Goal: Task Accomplishment & Management: Manage account settings

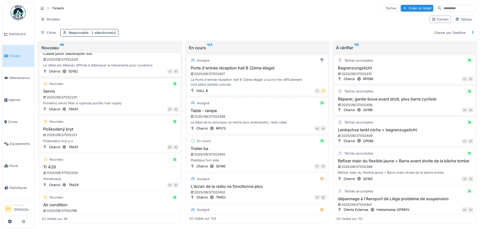
scroll to position [479, 0]
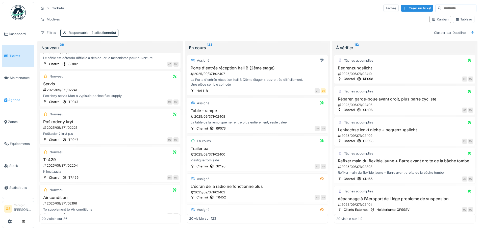
click at [12, 97] on span "Agenda" at bounding box center [20, 99] width 24 height 5
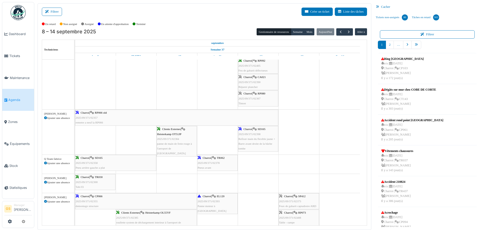
scroll to position [278, 0]
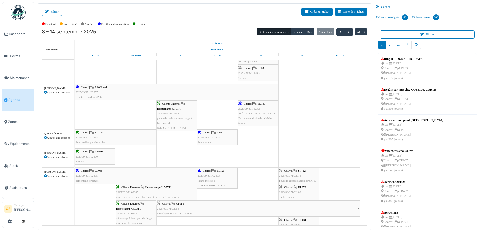
click at [249, 109] on span "2025/09/371/02398" at bounding box center [250, 108] width 22 height 3
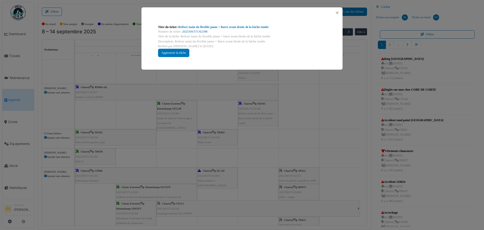
click at [199, 30] on link "2025/09/371/02398" at bounding box center [194, 32] width 25 height 4
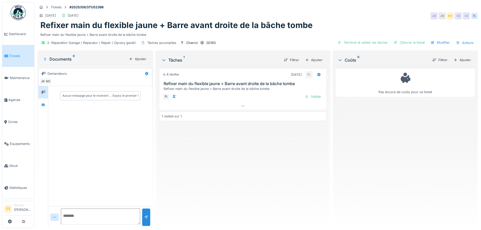
click at [11, 57] on span "Tickets" at bounding box center [20, 55] width 23 height 5
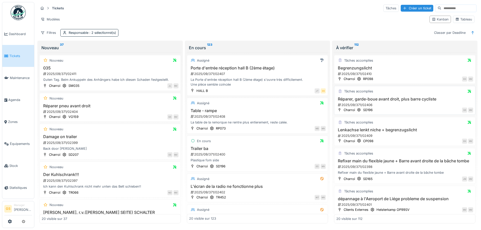
click at [352, 103] on div "2025/09/371/02406" at bounding box center [405, 104] width 136 height 5
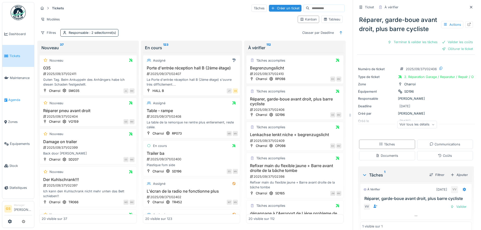
click at [10, 97] on span "Agenda" at bounding box center [20, 99] width 24 height 5
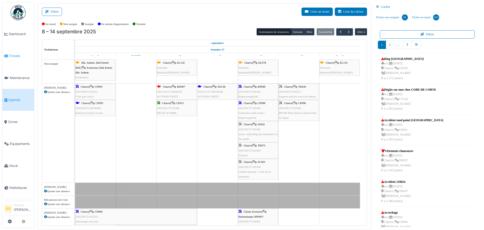
click at [18, 54] on span "Tickets" at bounding box center [20, 55] width 23 height 5
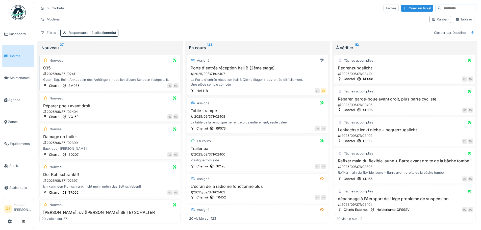
click at [66, 73] on div "2025/09/371/02411" at bounding box center [111, 73] width 136 height 5
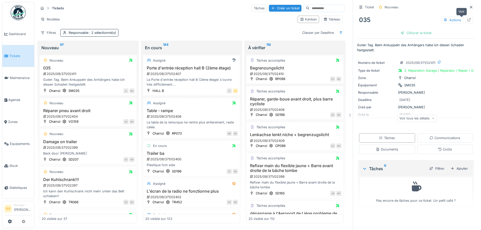
click at [467, 19] on icon at bounding box center [469, 19] width 4 height 3
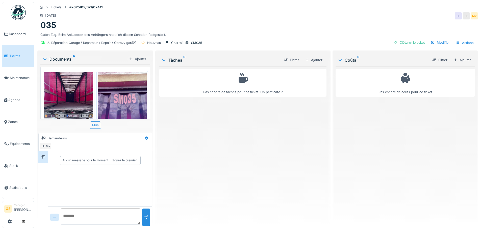
click at [71, 100] on img at bounding box center [68, 104] width 49 height 65
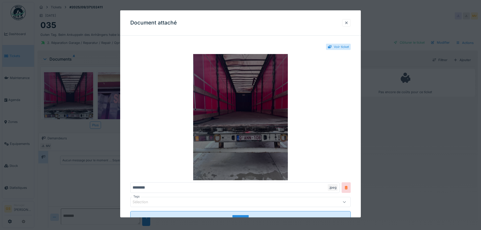
click at [245, 97] on img at bounding box center [240, 117] width 220 height 126
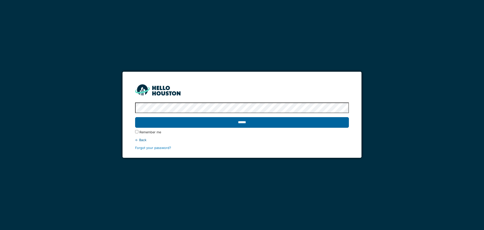
click at [224, 121] on input "******" at bounding box center [242, 122] width 214 height 11
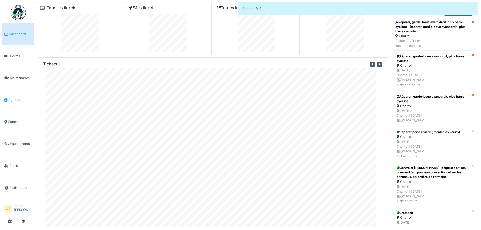
click at [12, 99] on span "Agenda" at bounding box center [20, 99] width 24 height 5
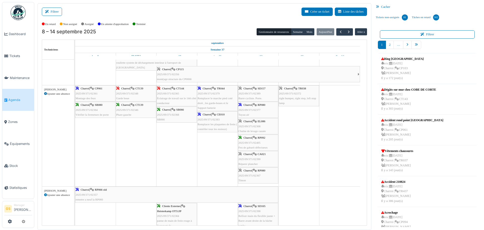
scroll to position [177, 0]
drag, startPoint x: 247, startPoint y: 157, endPoint x: 297, endPoint y: 108, distance: 69.9
click at [297, 108] on div "Bât. Admin. Hall Entrée RDC | Extincteur Hall Entrée Bât. Admin. Extincteurs [G…" at bounding box center [221, 225] width 292 height 685
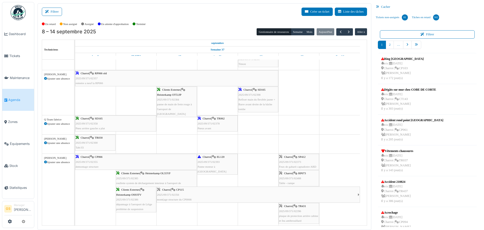
scroll to position [0, 0]
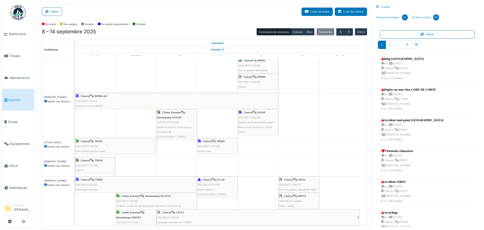
click at [88, 183] on span "2025/09/371/02355" at bounding box center [87, 184] width 22 height 3
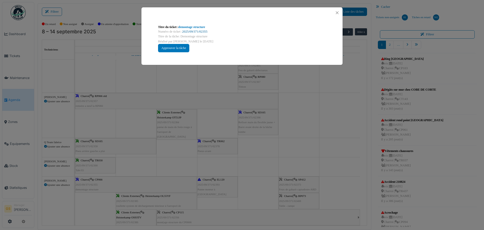
click at [197, 31] on link "2025/09/371/02355" at bounding box center [194, 32] width 25 height 4
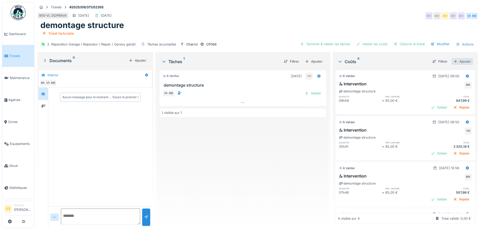
click at [455, 60] on div "Ajouter" at bounding box center [461, 61] width 21 height 7
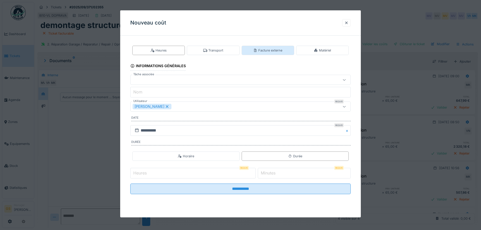
click at [272, 50] on div "Facture externe" at bounding box center [267, 50] width 29 height 5
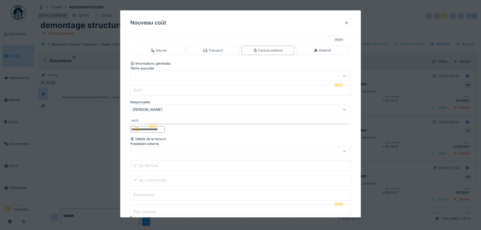
click at [150, 79] on div at bounding box center [227, 76] width 190 height 6
click at [150, 103] on span "demontage structure" at bounding box center [146, 100] width 32 height 5
type input "******"
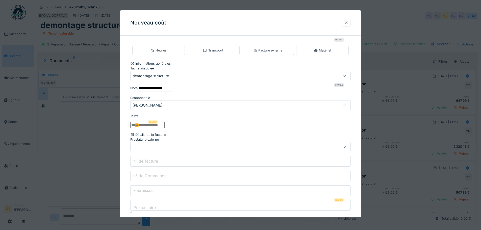
click at [172, 91] on input "**********" at bounding box center [155, 88] width 34 height 6
type input "*"
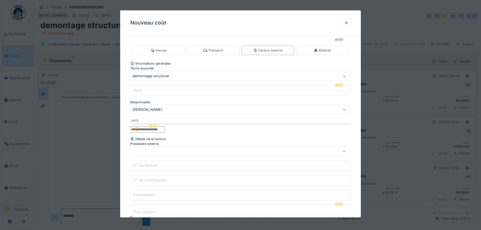
type input "*"
type input "***"
click at [137, 127] on icon at bounding box center [137, 125] width 4 height 4
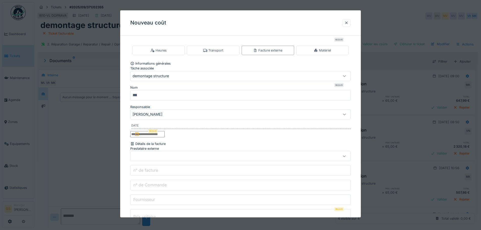
click at [159, 137] on input "text" at bounding box center [147, 134] width 34 height 6
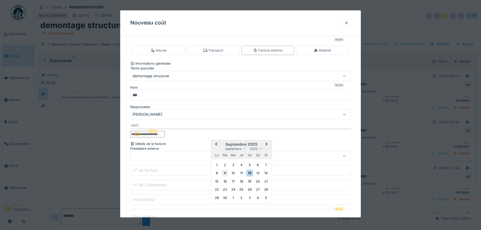
click at [225, 176] on div "9" at bounding box center [225, 173] width 7 height 7
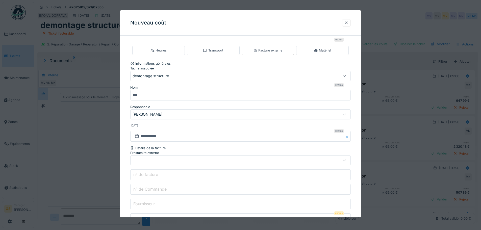
click at [146, 163] on div at bounding box center [227, 160] width 190 height 6
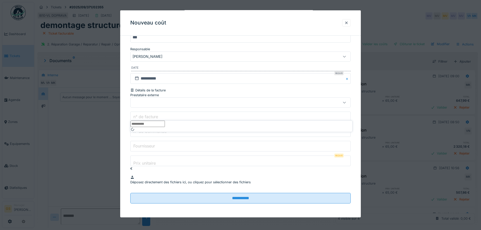
scroll to position [59, 0]
type input "***"
click at [158, 132] on span "10270 - ICT TRUCK & TRAILER PARTS NV" at bounding box center [176, 129] width 92 height 5
type input "*****"
click at [153, 137] on input "n° de Commande" at bounding box center [240, 131] width 220 height 11
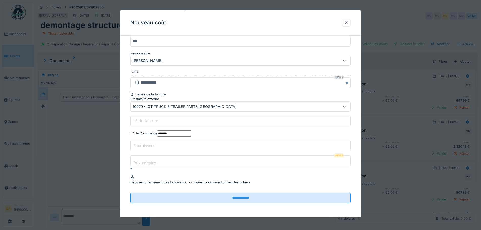
type input "*******"
drag, startPoint x: 166, startPoint y: 175, endPoint x: 168, endPoint y: 172, distance: 2.9
click at [166, 166] on input "Prix unitaire" at bounding box center [240, 160] width 220 height 11
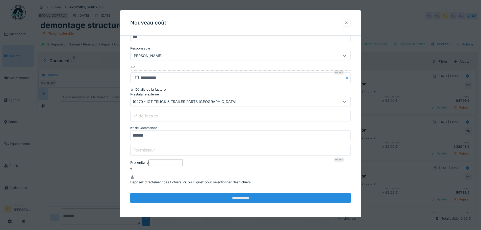
scroll to position [133, 0]
type input "*****"
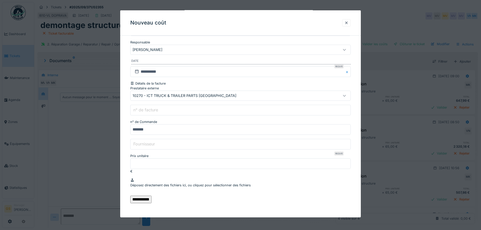
click at [151, 197] on input "**********" at bounding box center [140, 200] width 21 height 8
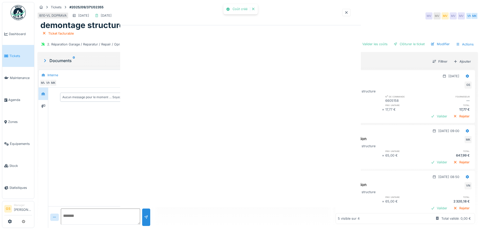
scroll to position [0, 0]
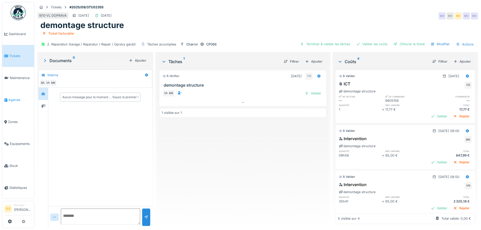
click at [7, 98] on icon at bounding box center [5, 100] width 3 height 4
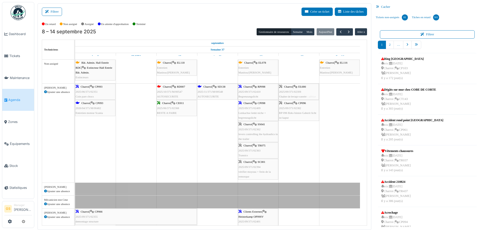
drag, startPoint x: 256, startPoint y: 174, endPoint x: 294, endPoint y: 125, distance: 61.8
drag, startPoint x: 246, startPoint y: 129, endPoint x: 298, endPoint y: 142, distance: 54.0
click at [75, 142] on div "Charroi | CP093 2025/06/371/02351 Coin pare chocs [GEOGRAPHIC_DATA] | RD007 202…" at bounding box center [75, 133] width 0 height 99
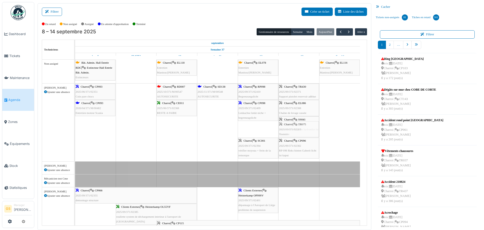
drag, startPoint x: 252, startPoint y: 129, endPoint x: 294, endPoint y: 133, distance: 41.9
click at [75, 133] on div "Charroi | CP093 2025/06/371/02351 Coin pare chocs [GEOGRAPHIC_DATA] | RD007 202…" at bounding box center [75, 123] width 0 height 78
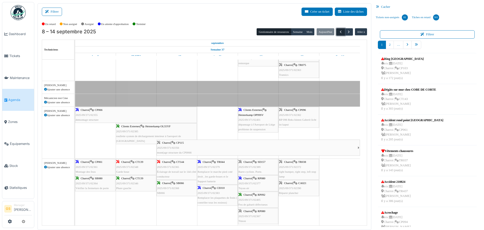
click at [339, 32] on span "button" at bounding box center [341, 32] width 4 height 4
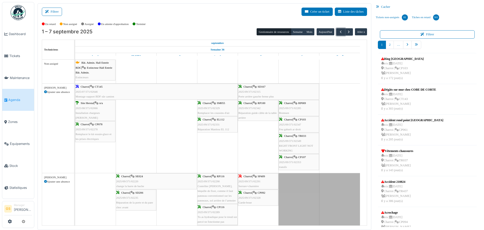
click at [89, 90] on span "2025/07/371/02646" at bounding box center [87, 91] width 22 height 3
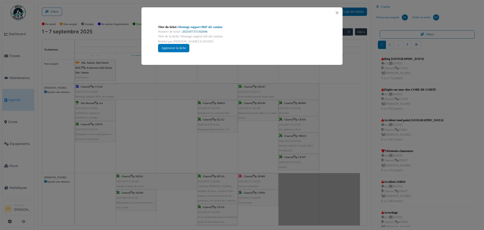
click at [197, 31] on link "2025/07/371/02646" at bounding box center [194, 32] width 25 height 4
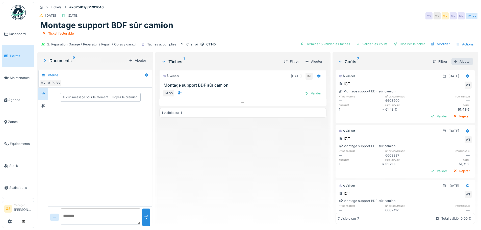
click at [457, 62] on div "Ajouter" at bounding box center [461, 61] width 21 height 7
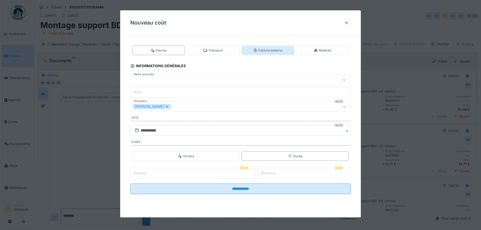
click at [265, 50] on div "Facture externe" at bounding box center [267, 50] width 29 height 5
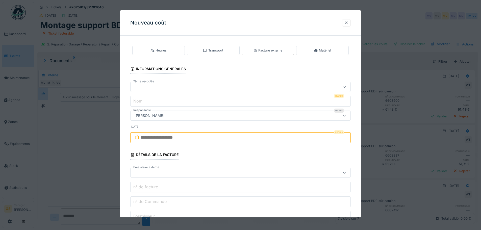
click at [155, 90] on div at bounding box center [240, 87] width 220 height 10
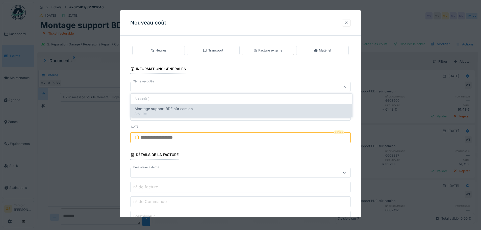
click at [158, 109] on span "Montage support BDF sûr camion" at bounding box center [163, 109] width 58 height 6
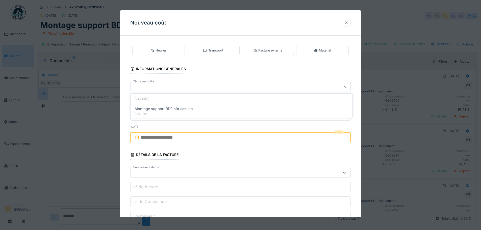
type input "******"
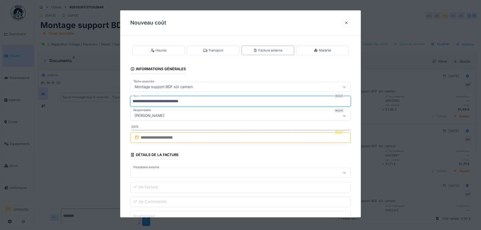
click at [199, 103] on input "**********" at bounding box center [240, 101] width 220 height 11
type input "*"
type input "***"
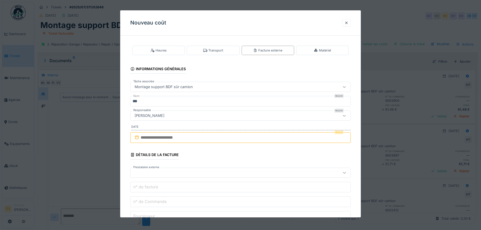
click at [147, 137] on input "text" at bounding box center [240, 137] width 220 height 11
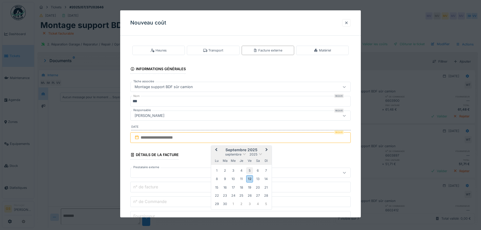
click at [249, 169] on div "5" at bounding box center [249, 170] width 7 height 7
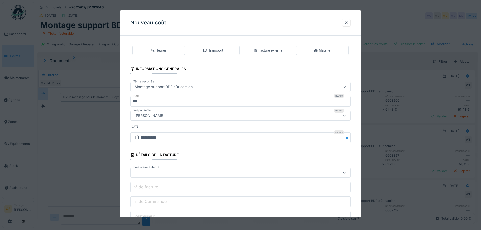
click at [134, 170] on div at bounding box center [227, 173] width 190 height 6
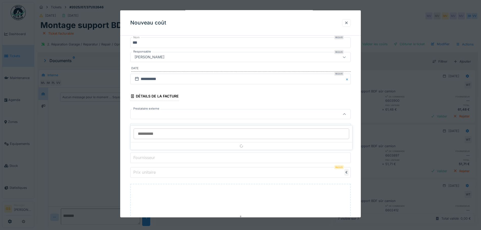
scroll to position [59, 0]
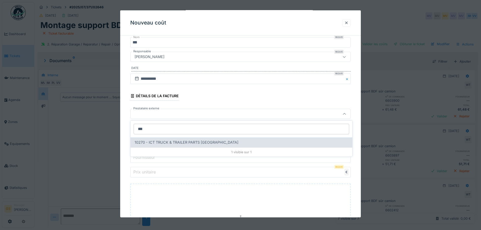
type input "***"
click at [194, 140] on span "10270 - ICT TRUCK & TRAILER PARTS NV" at bounding box center [186, 143] width 104 height 6
type input "*****"
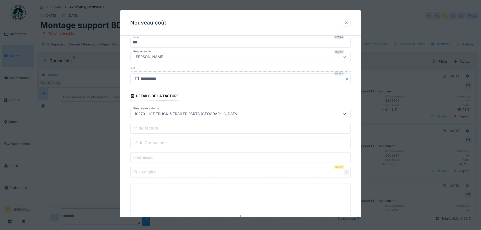
click at [165, 143] on label "n° de Commande" at bounding box center [149, 143] width 35 height 6
click at [165, 143] on input "n° de Commande" at bounding box center [240, 143] width 220 height 11
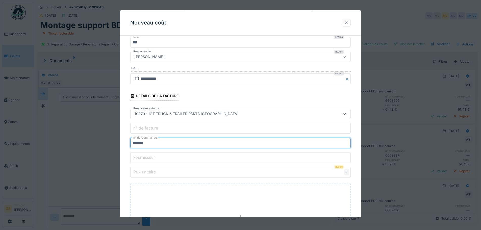
type input "*******"
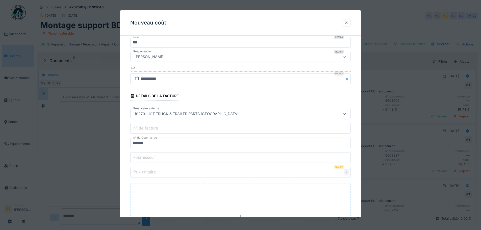
click at [152, 174] on label "Prix unitaire" at bounding box center [144, 172] width 24 height 6
click at [152, 174] on input "Prix unitaire" at bounding box center [240, 172] width 220 height 11
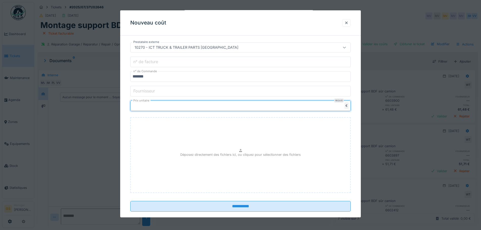
scroll to position [133, 0]
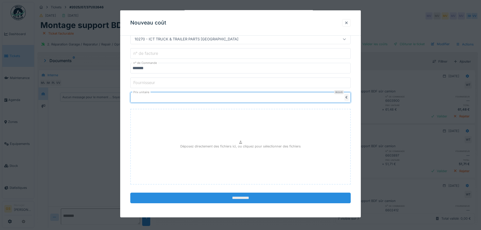
type input "****"
click at [228, 197] on input "**********" at bounding box center [240, 198] width 220 height 11
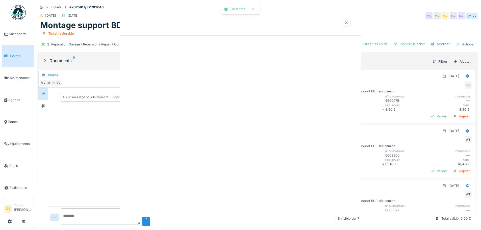
scroll to position [0, 0]
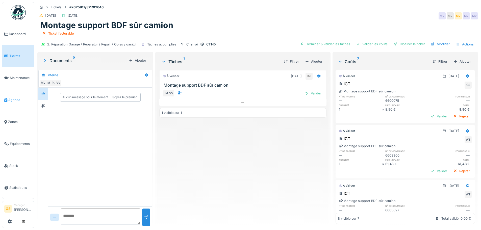
click at [17, 97] on span "Agenda" at bounding box center [20, 99] width 24 height 5
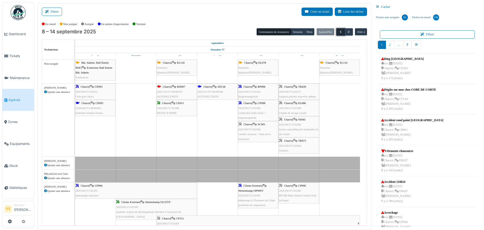
click at [339, 31] on span "button" at bounding box center [341, 32] width 4 height 4
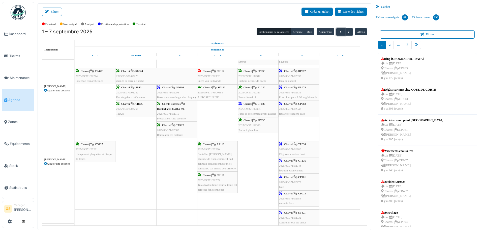
scroll to position [227, 0]
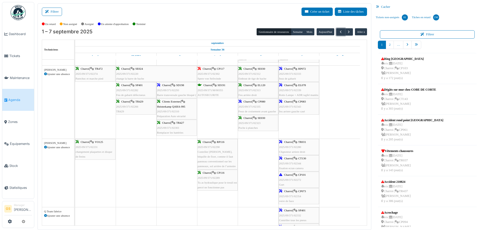
click at [291, 147] on span "2025/09/371/02280" at bounding box center [290, 146] width 22 height 3
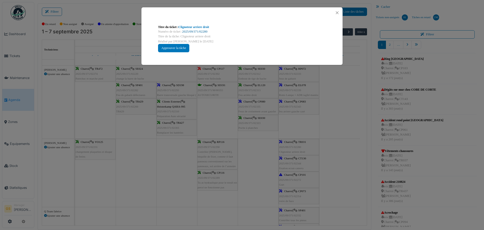
click at [201, 31] on link "2025/09/371/02280" at bounding box center [194, 32] width 25 height 4
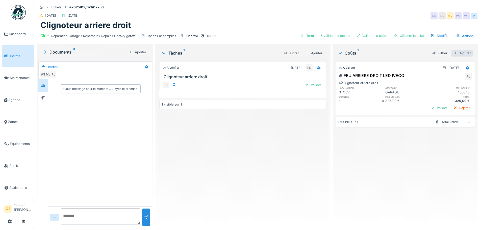
click at [454, 53] on div "Ajouter" at bounding box center [461, 53] width 21 height 7
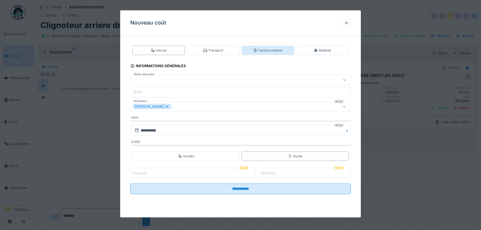
click at [260, 50] on div "Facture externe" at bounding box center [267, 50] width 29 height 5
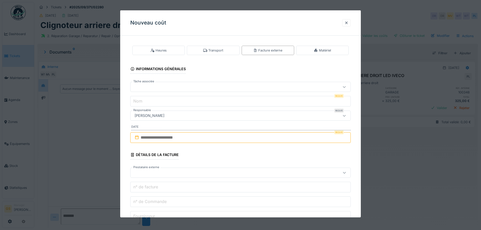
click at [152, 86] on div at bounding box center [227, 87] width 190 height 6
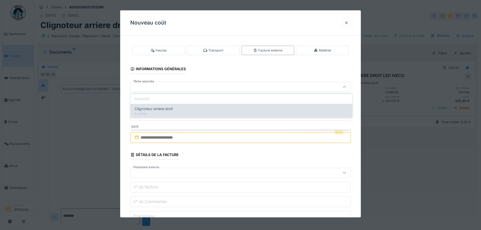
click at [159, 110] on span "Clignoteur arriere droit" at bounding box center [153, 109] width 38 height 6
type input "******"
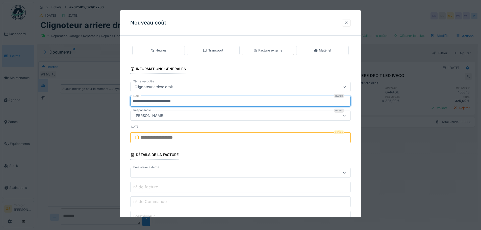
click at [193, 103] on input "**********" at bounding box center [240, 101] width 220 height 11
type input "*"
type input "***"
click at [141, 138] on input "text" at bounding box center [240, 137] width 220 height 11
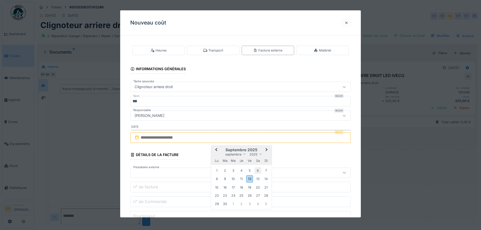
click at [257, 170] on div "6" at bounding box center [257, 170] width 7 height 7
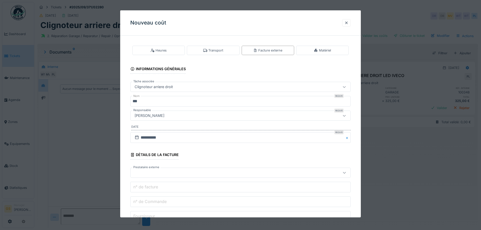
click at [146, 175] on div at bounding box center [227, 173] width 190 height 6
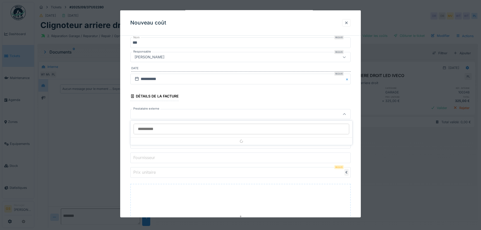
scroll to position [59, 0]
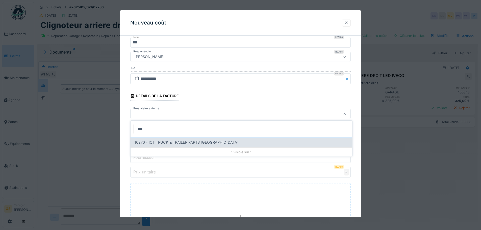
type input "***"
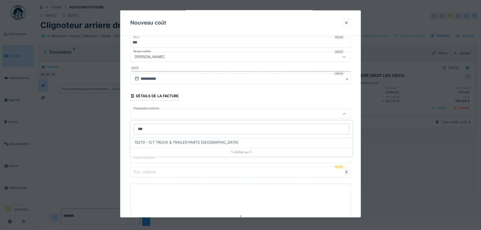
click at [157, 140] on span "10270 - ICT TRUCK & TRAILER PARTS [GEOGRAPHIC_DATA]" at bounding box center [186, 143] width 104 height 6
type input "*****"
click at [157, 145] on label "n° de Commande" at bounding box center [149, 143] width 35 height 6
click at [157, 145] on input "n° de Commande" at bounding box center [240, 143] width 220 height 11
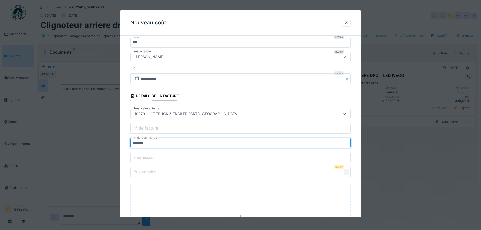
type input "*******"
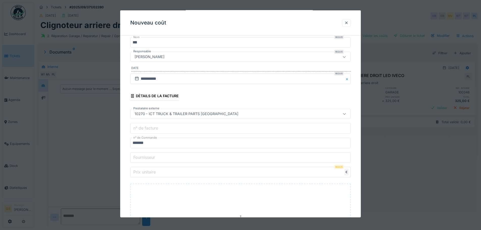
click at [141, 172] on label "Prix unitaire" at bounding box center [144, 172] width 24 height 6
click at [141, 172] on input "Prix unitaire" at bounding box center [240, 172] width 220 height 11
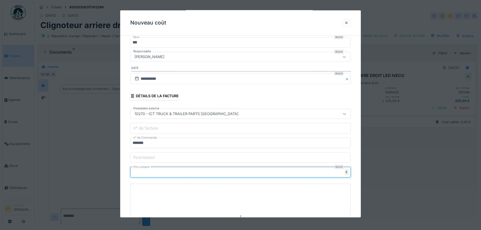
type input "******"
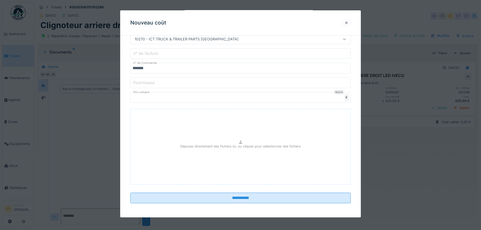
scroll to position [4, 0]
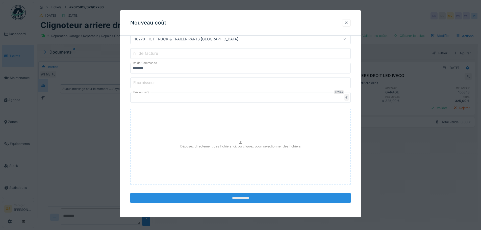
click at [245, 198] on input "**********" at bounding box center [240, 198] width 220 height 11
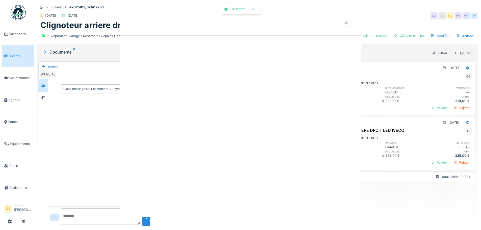
scroll to position [0, 0]
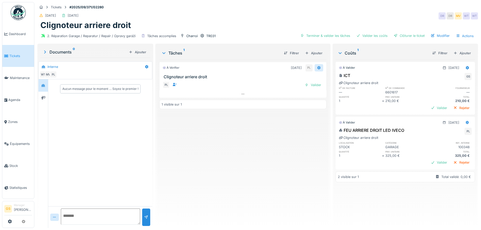
click at [317, 66] on icon at bounding box center [319, 67] width 4 height 3
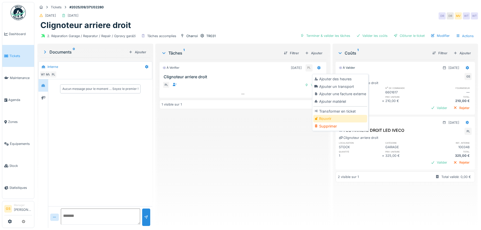
click at [328, 116] on div "Rouvrir" at bounding box center [340, 119] width 54 height 8
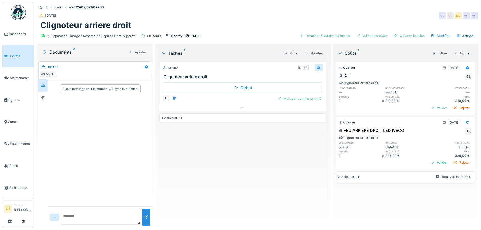
click at [317, 66] on icon at bounding box center [318, 68] width 3 height 4
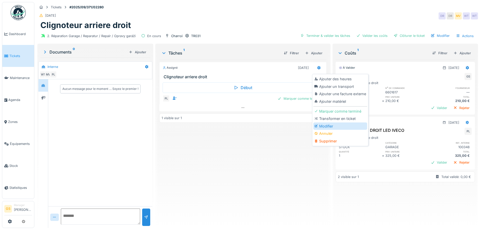
click at [321, 123] on div "Modifier" at bounding box center [340, 126] width 54 height 8
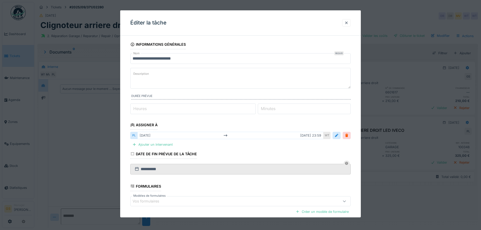
click at [135, 110] on label "Heures" at bounding box center [139, 108] width 15 height 6
click at [135, 110] on input "*" at bounding box center [192, 108] width 125 height 11
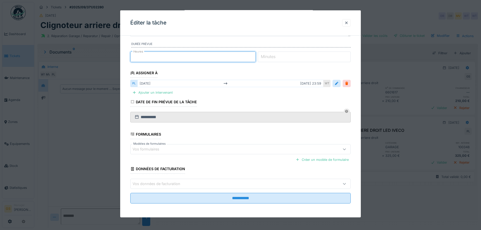
scroll to position [52, 0]
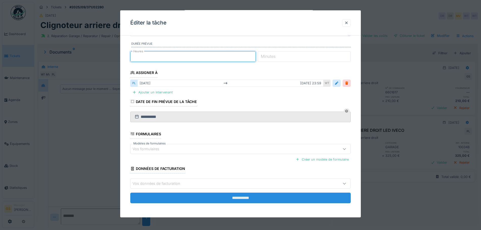
type input "*"
click at [252, 200] on input "**********" at bounding box center [240, 198] width 220 height 11
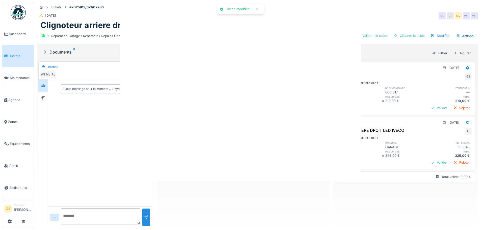
scroll to position [0, 0]
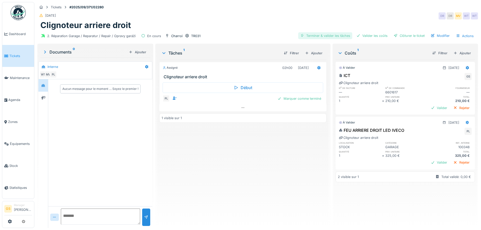
click at [326, 32] on div "Terminer & valider les tâches" at bounding box center [325, 35] width 54 height 7
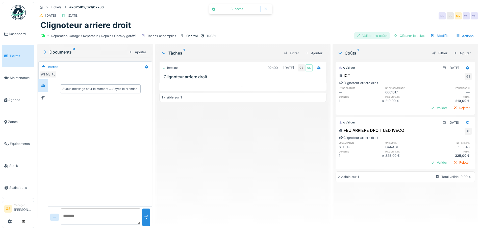
click at [366, 32] on div "Valider les coûts" at bounding box center [371, 35] width 35 height 7
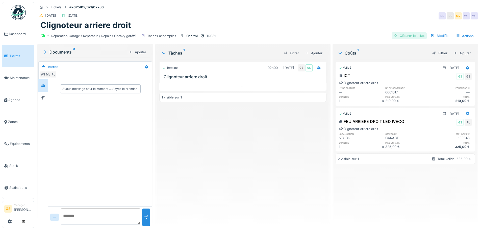
click at [398, 32] on div "Clôturer le ticket" at bounding box center [408, 35] width 35 height 7
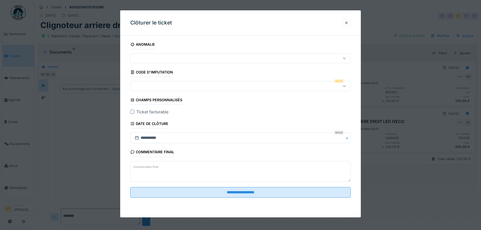
click at [139, 85] on div at bounding box center [227, 86] width 190 height 6
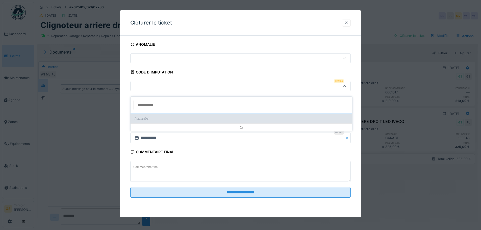
click at [154, 116] on div "Aucun(e)" at bounding box center [241, 118] width 222 height 10
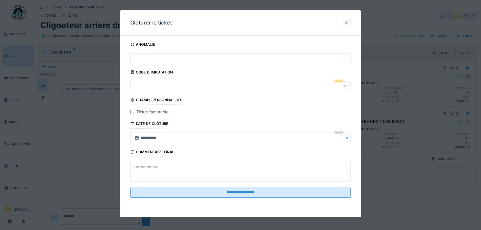
click at [131, 110] on div at bounding box center [132, 112] width 4 height 4
click at [137, 88] on div at bounding box center [227, 86] width 190 height 6
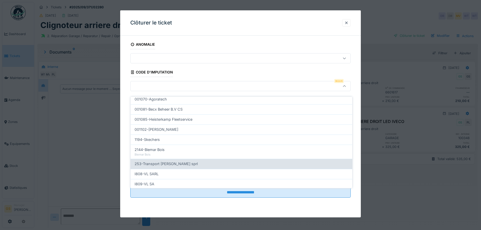
scroll to position [162, 0]
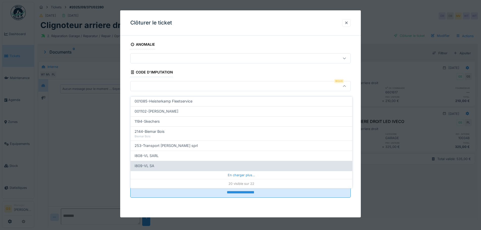
click at [144, 163] on span "I809-VL SA" at bounding box center [144, 166] width 20 height 6
type input "***"
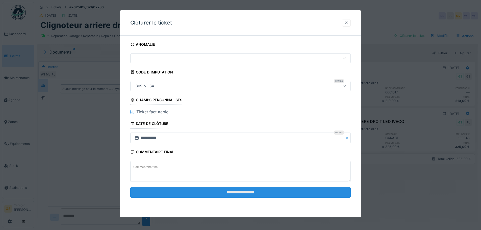
click at [189, 193] on input "**********" at bounding box center [240, 192] width 220 height 11
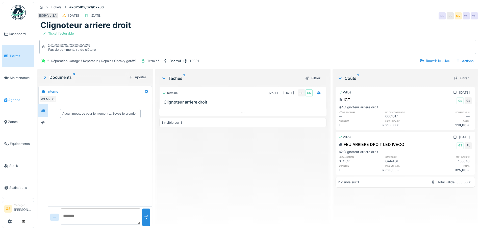
click at [14, 100] on link "Agenda" at bounding box center [18, 100] width 32 height 22
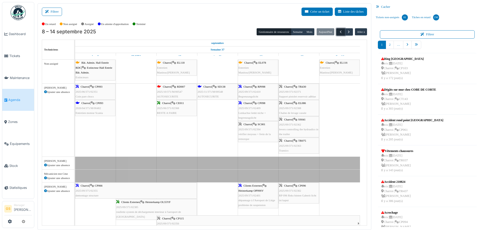
click at [339, 33] on span "button" at bounding box center [341, 32] width 4 height 4
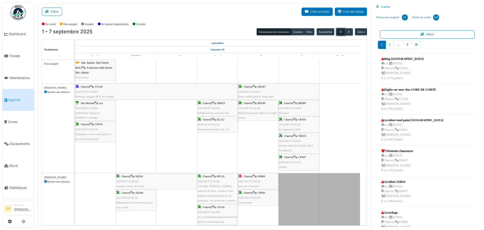
click at [339, 33] on span "button" at bounding box center [341, 32] width 4 height 4
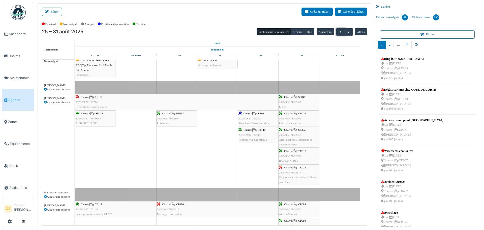
click at [171, 119] on span "2025/09/371/02197" at bounding box center [168, 118] width 22 height 3
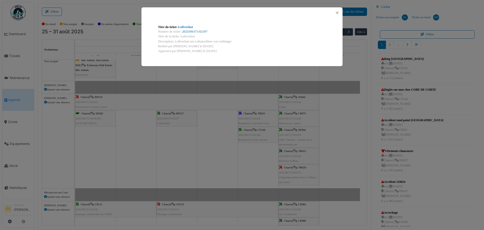
click at [196, 30] on link "2025/09/371/02197" at bounding box center [194, 32] width 25 height 4
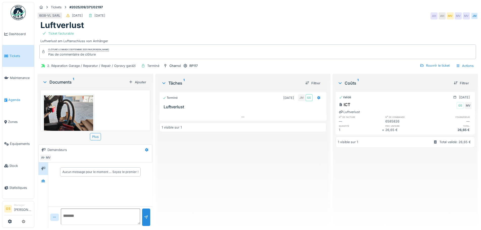
click at [12, 97] on span "Agenda" at bounding box center [20, 99] width 24 height 5
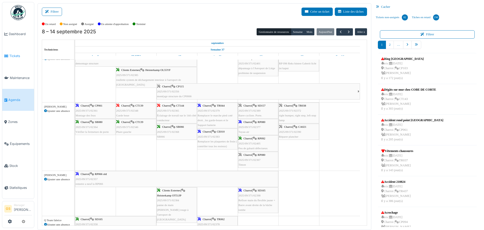
click at [13, 56] on span "Tickets" at bounding box center [20, 55] width 23 height 5
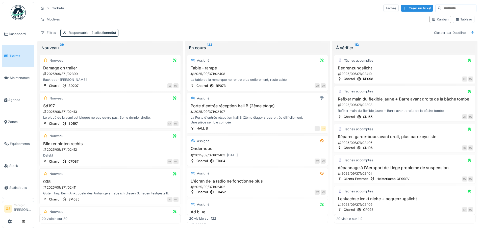
click at [19, 56] on span "Tickets" at bounding box center [20, 55] width 23 height 5
click at [69, 111] on div "2025/09/371/02413" at bounding box center [111, 111] width 136 height 5
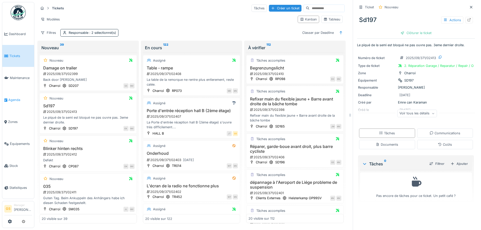
click at [13, 98] on span "Agenda" at bounding box center [20, 99] width 24 height 5
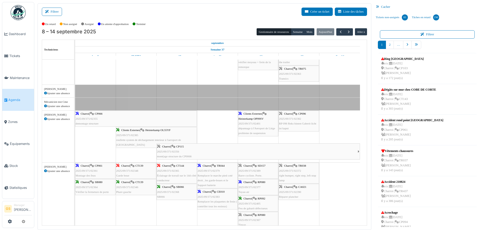
scroll to position [76, 0]
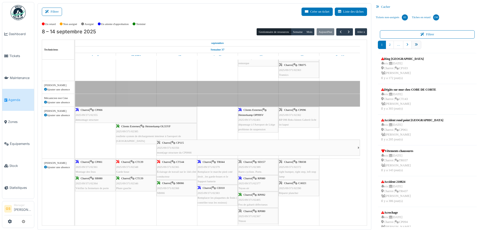
click at [415, 45] on icon "pager" at bounding box center [416, 44] width 3 height 3
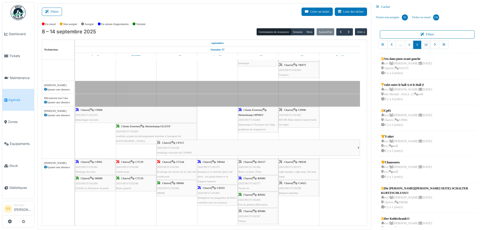
click at [426, 45] on link "10" at bounding box center [426, 45] width 10 height 8
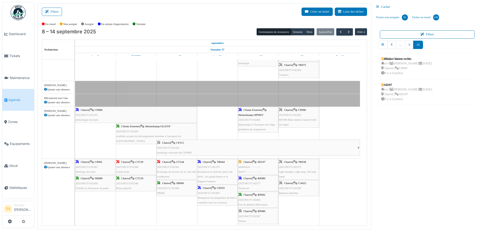
drag, startPoint x: 401, startPoint y: 87, endPoint x: 271, endPoint y: 183, distance: 162.3
click at [271, 183] on div "Filtrer Créer un ticket Liste des tâches Afficher les tâches non assignées *** …" at bounding box center [259, 116] width 449 height 227
click at [17, 99] on span "Agenda" at bounding box center [20, 99] width 24 height 5
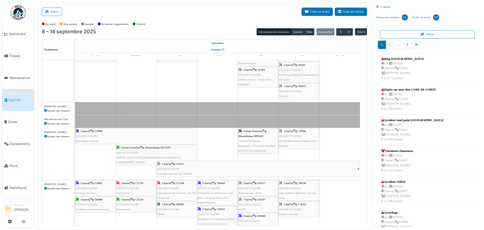
scroll to position [76, 0]
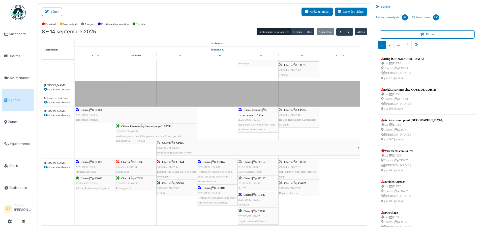
click at [85, 114] on span "2025/09/371/02355" at bounding box center [87, 114] width 22 height 3
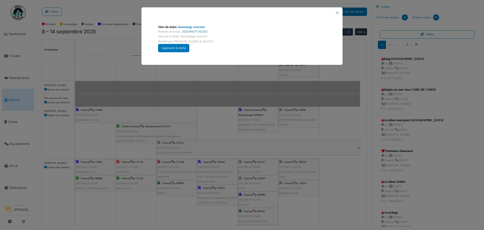
click at [186, 31] on link "2025/09/371/02355" at bounding box center [194, 32] width 25 height 4
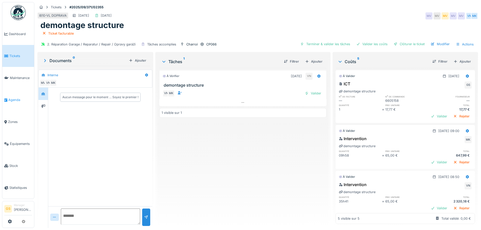
click at [16, 98] on span "Agenda" at bounding box center [20, 99] width 24 height 5
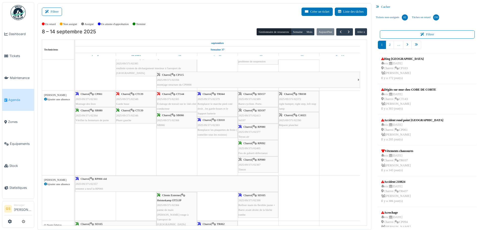
scroll to position [151, 0]
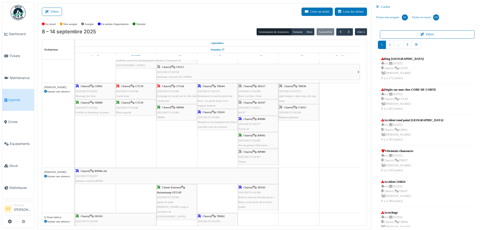
click at [89, 176] on span "2025/09/371/02357" at bounding box center [87, 175] width 22 height 3
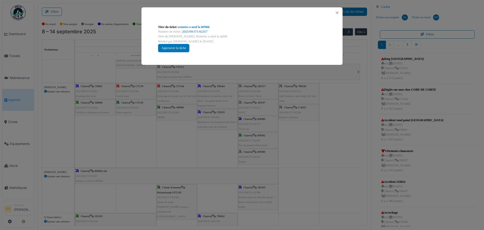
click at [194, 30] on link "2025/09/371/02357" at bounding box center [194, 32] width 25 height 4
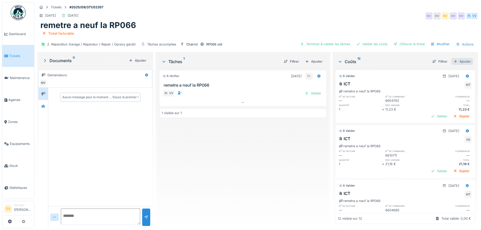
click at [455, 63] on div "Ajouter" at bounding box center [461, 61] width 21 height 7
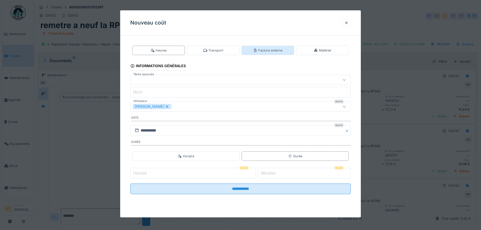
click at [272, 50] on div "Facture externe" at bounding box center [267, 50] width 29 height 5
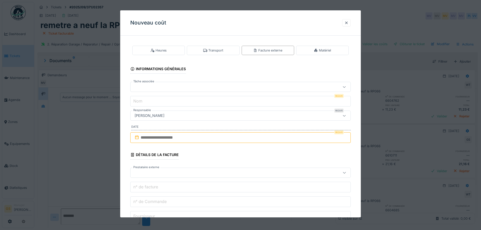
click at [158, 85] on div at bounding box center [227, 87] width 190 height 6
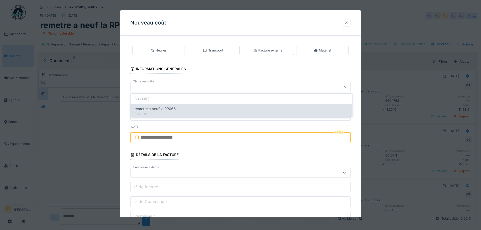
click at [164, 110] on span "remetre a neuf la RP066" at bounding box center [154, 109] width 41 height 6
type input "******"
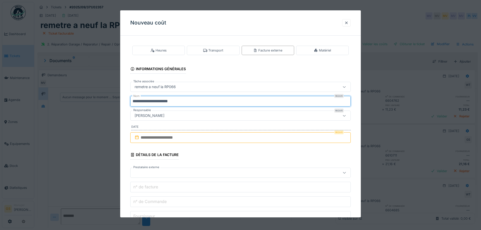
click at [192, 102] on input "**********" at bounding box center [240, 101] width 220 height 11
type input "*"
type input "***"
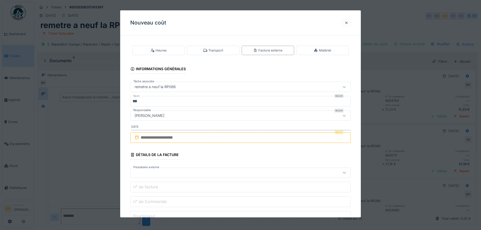
click at [142, 138] on input "text" at bounding box center [240, 137] width 220 height 11
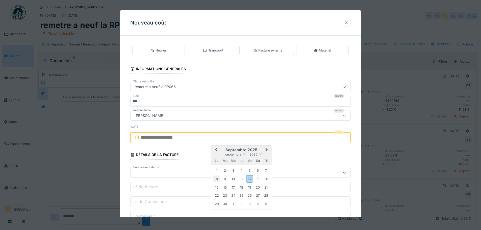
click at [217, 178] on div "8" at bounding box center [216, 178] width 7 height 7
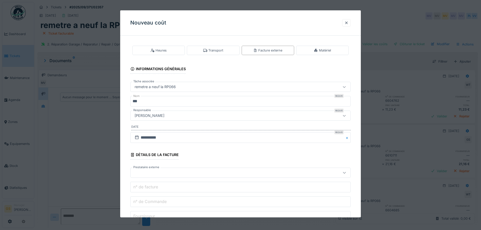
click at [139, 171] on div at bounding box center [227, 173] width 190 height 6
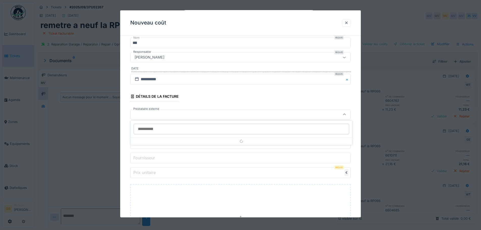
scroll to position [59, 0]
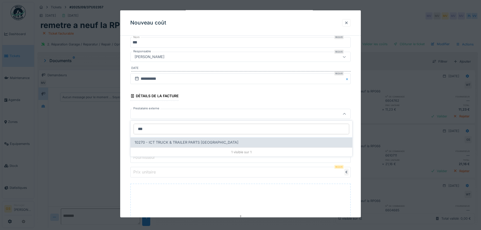
type input "***"
click at [161, 141] on span "10270 - ICT TRUCK & TRAILER PARTS NV" at bounding box center [186, 143] width 104 height 6
type input "*****"
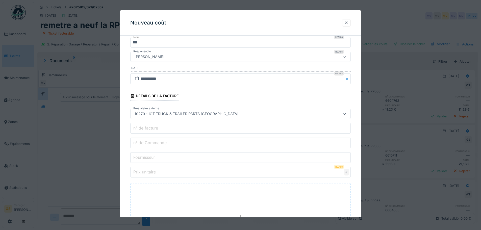
click at [154, 144] on label "n° de Commande" at bounding box center [149, 143] width 35 height 6
click at [154, 144] on input "n° de Commande" at bounding box center [240, 143] width 220 height 11
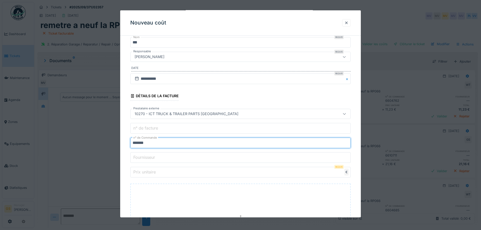
type input "*******"
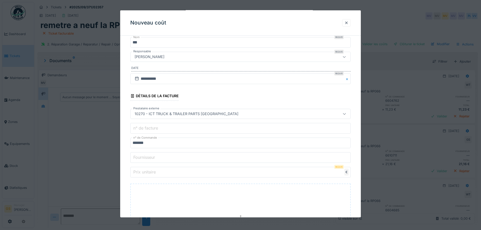
click at [146, 172] on label "Prix unitaire" at bounding box center [144, 172] width 24 height 6
click at [146, 172] on input "Prix unitaire" at bounding box center [240, 172] width 220 height 11
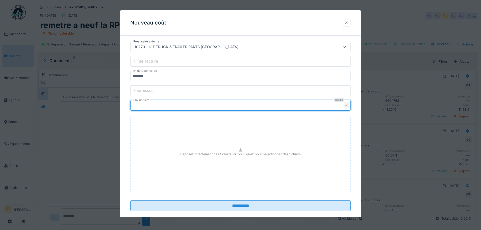
scroll to position [133, 0]
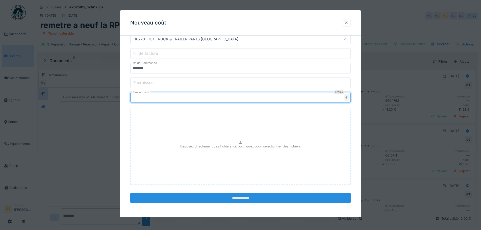
type input "*****"
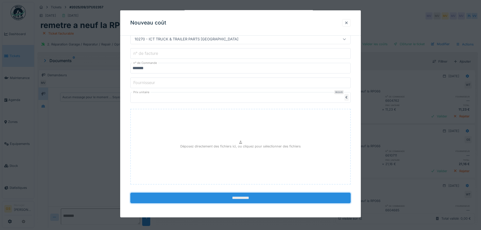
click at [259, 200] on input "**********" at bounding box center [240, 198] width 220 height 11
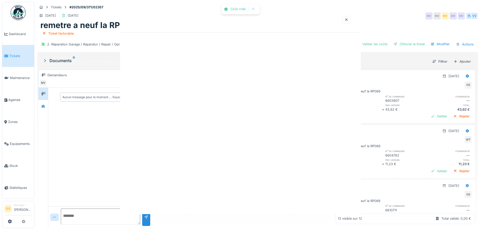
scroll to position [0, 0]
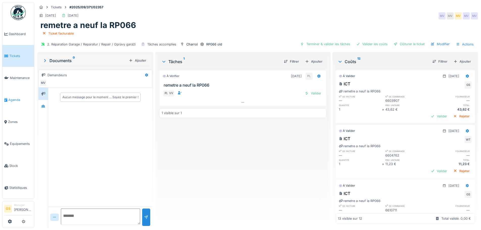
click at [14, 97] on span "Agenda" at bounding box center [20, 99] width 24 height 5
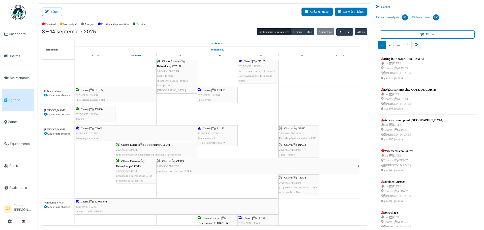
click at [415, 45] on icon "pager" at bounding box center [416, 44] width 3 height 3
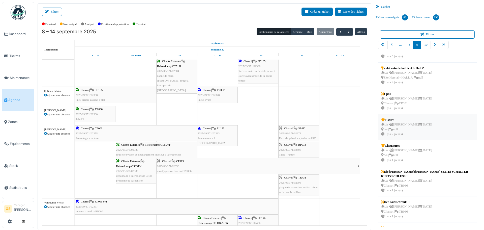
scroll to position [25, 0]
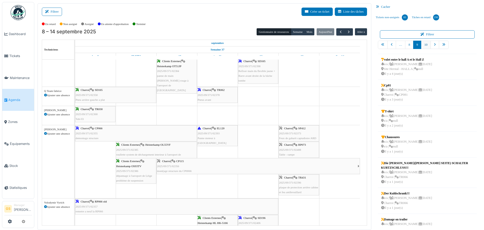
click at [423, 46] on link "10" at bounding box center [426, 45] width 10 height 8
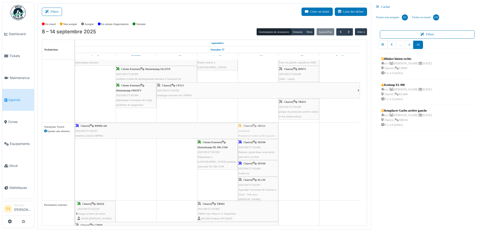
scroll to position [303, 0]
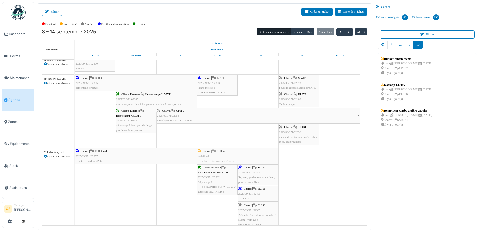
drag, startPoint x: 403, startPoint y: 110, endPoint x: 205, endPoint y: 165, distance: 205.5
click at [205, 165] on div "Filtrer Créer un ticket Liste des tâches Afficher les tâches non assignées *** …" at bounding box center [259, 116] width 449 height 227
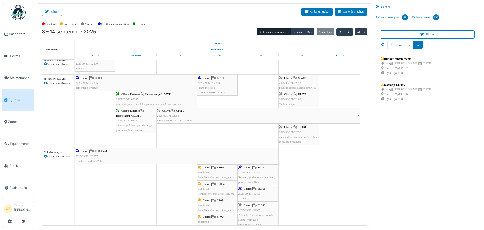
click at [12, 99] on span "Agenda" at bounding box center [20, 99] width 24 height 5
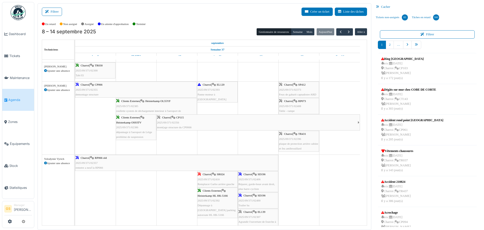
scroll to position [328, 0]
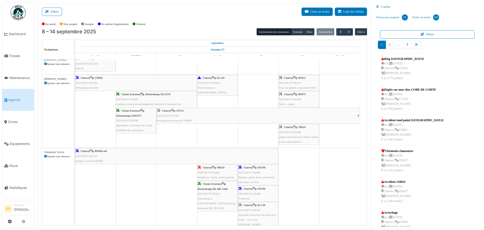
click at [209, 170] on div "Charroi | SR024 2025/09/371/02416 Remplacer Garbo arrière gauche" at bounding box center [218, 172] width 40 height 15
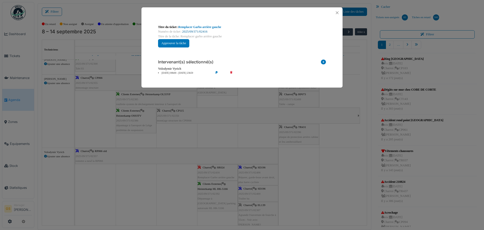
click at [194, 31] on link "2025/09/371/02416" at bounding box center [194, 32] width 25 height 4
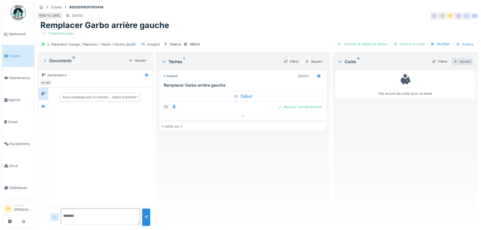
click at [455, 61] on div "Ajouter" at bounding box center [461, 61] width 21 height 7
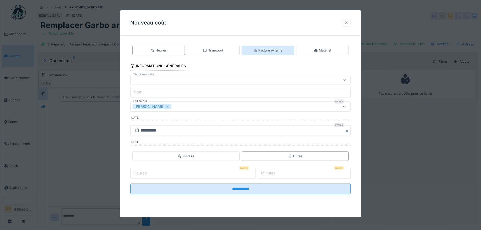
click at [273, 48] on div "Facture externe" at bounding box center [267, 50] width 29 height 5
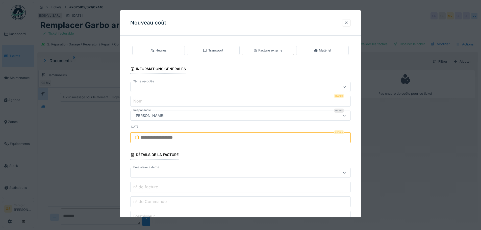
click at [151, 87] on div at bounding box center [227, 87] width 190 height 6
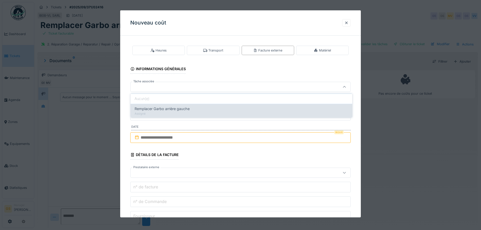
click at [170, 111] on span "Remplacer Garbo arrière gauche" at bounding box center [161, 109] width 55 height 6
type input "******"
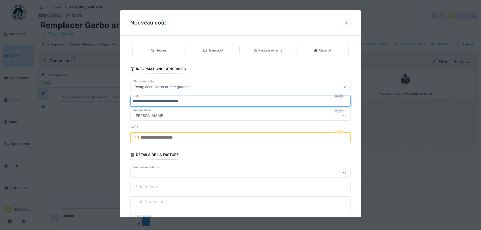
click at [196, 102] on input "**********" at bounding box center [240, 101] width 220 height 11
type input "*"
type input "***"
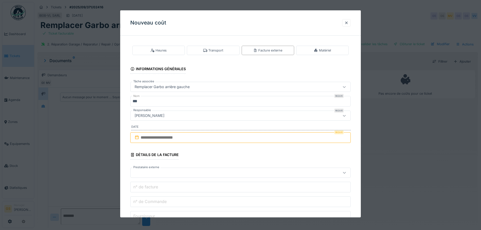
click at [143, 137] on input "text" at bounding box center [240, 137] width 220 height 11
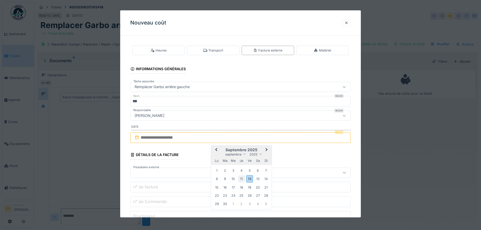
click at [241, 180] on div "11" at bounding box center [241, 178] width 7 height 7
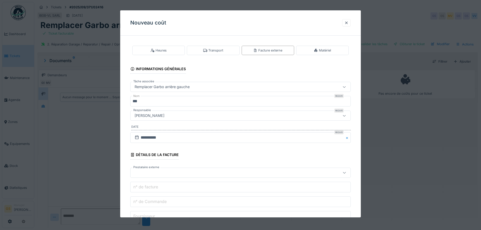
click at [142, 172] on div at bounding box center [227, 173] width 190 height 6
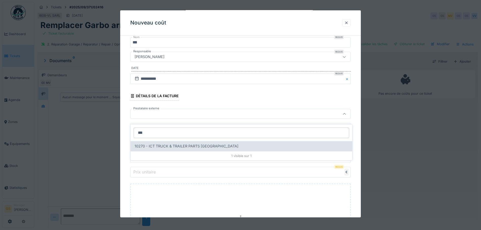
type input "***"
click at [164, 143] on span "10270 - ICT TRUCK & TRAILER PARTS NV" at bounding box center [186, 146] width 104 height 6
type input "*****"
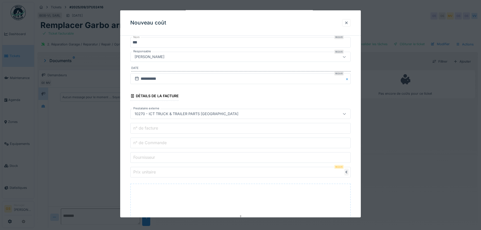
click at [154, 144] on label "n° de Commande" at bounding box center [149, 143] width 35 height 6
click at [154, 144] on input "n° de Commande" at bounding box center [240, 143] width 220 height 11
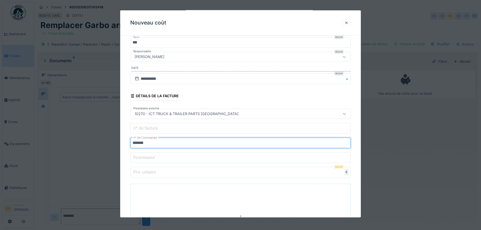
type input "*******"
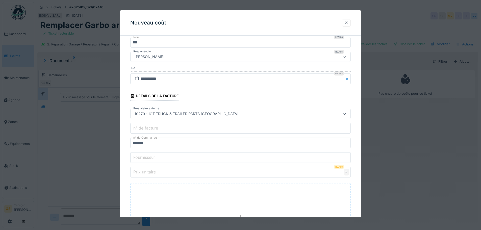
click at [151, 175] on input "Prix unitaire" at bounding box center [240, 172] width 220 height 11
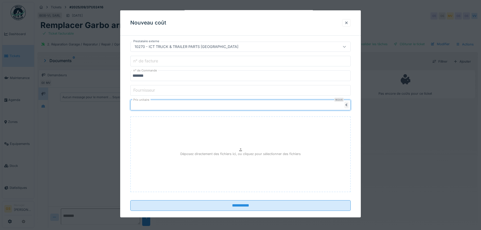
scroll to position [133, 0]
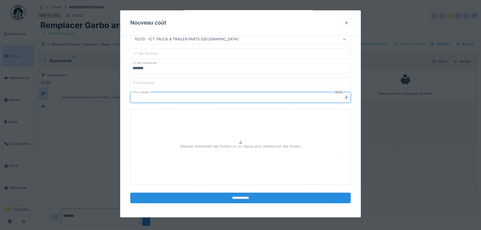
type input "*****"
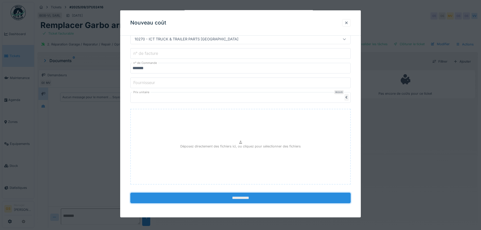
click at [226, 200] on input "**********" at bounding box center [240, 198] width 220 height 11
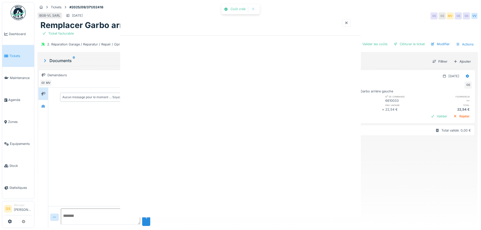
scroll to position [0, 0]
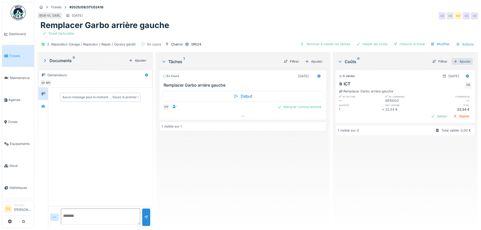
click at [453, 58] on div "Ajouter" at bounding box center [461, 61] width 21 height 7
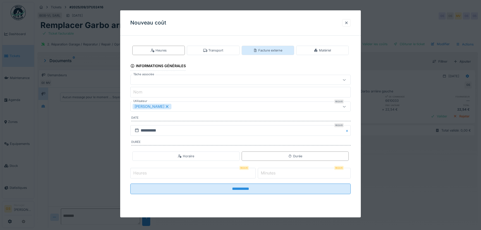
click at [264, 50] on div "Facture externe" at bounding box center [267, 50] width 29 height 5
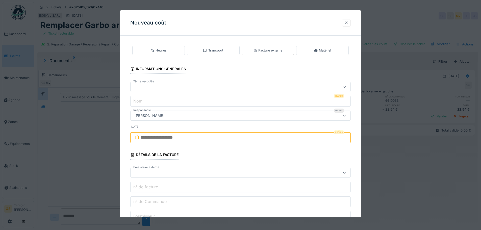
click at [162, 85] on div at bounding box center [227, 87] width 190 height 6
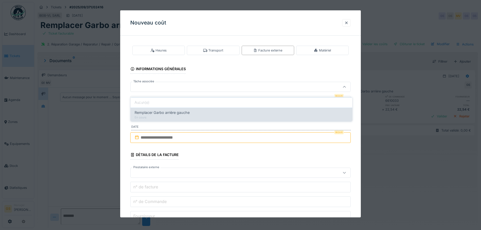
click at [159, 110] on span "Remplacer Garbo arrière gauche" at bounding box center [161, 113] width 55 height 6
type input "******"
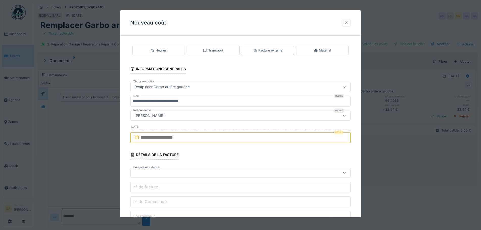
click at [194, 101] on input "**********" at bounding box center [240, 101] width 220 height 11
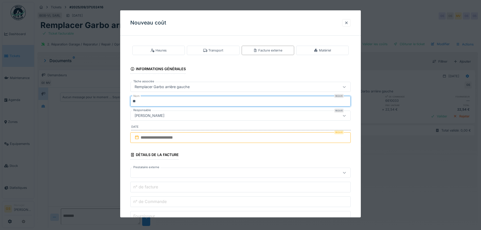
type input "*"
type input "***"
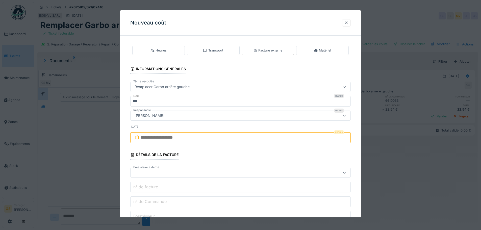
click at [139, 138] on icon at bounding box center [137, 137] width 4 height 4
click at [140, 136] on input "text" at bounding box center [240, 137] width 220 height 11
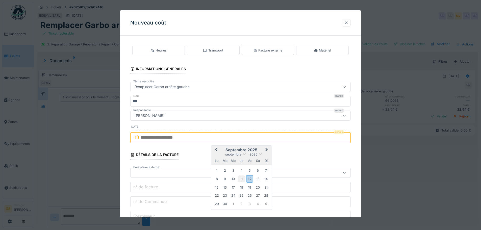
click at [241, 179] on div "11" at bounding box center [241, 178] width 7 height 7
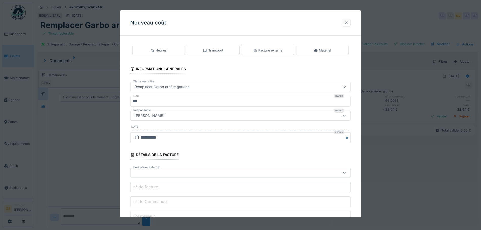
click at [141, 173] on div at bounding box center [227, 173] width 190 height 6
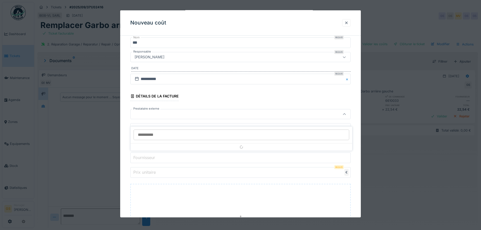
scroll to position [59, 0]
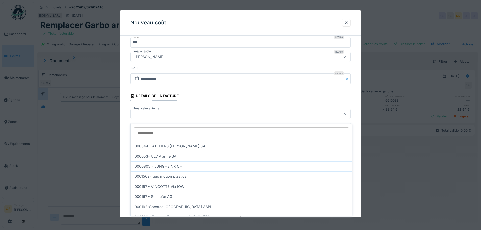
click at [151, 130] on input "Prestataire externe" at bounding box center [240, 132] width 215 height 11
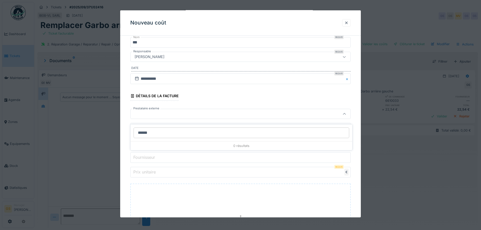
type input "*******"
click at [156, 173] on label "Prix unitaire" at bounding box center [144, 172] width 24 height 6
click at [156, 173] on input "Prix unitaire" at bounding box center [240, 172] width 220 height 11
click at [155, 112] on div at bounding box center [227, 114] width 190 height 6
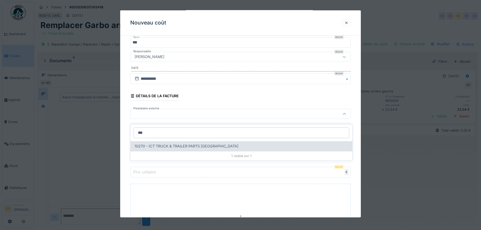
type input "***"
click at [171, 143] on span "10270 - ICT TRUCK & TRAILER PARTS NV" at bounding box center [186, 146] width 104 height 6
type input "*****"
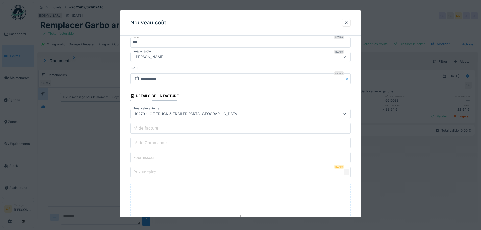
click at [161, 142] on label "n° de Commande" at bounding box center [149, 143] width 35 height 6
click at [161, 142] on input "n° de Commande" at bounding box center [240, 143] width 220 height 11
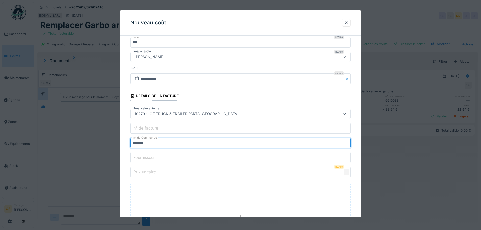
type input "*******"
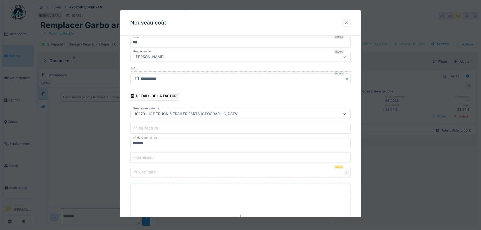
click at [156, 172] on label "Prix unitaire" at bounding box center [144, 172] width 24 height 6
click at [156, 172] on input "Prix unitaire" at bounding box center [240, 172] width 220 height 11
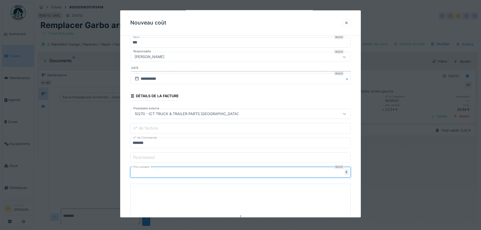
type input "*****"
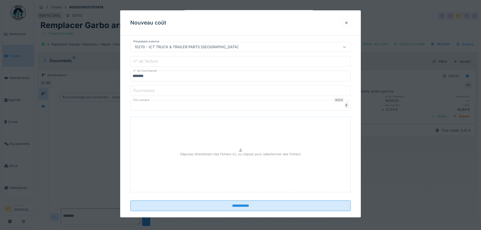
scroll to position [133, 0]
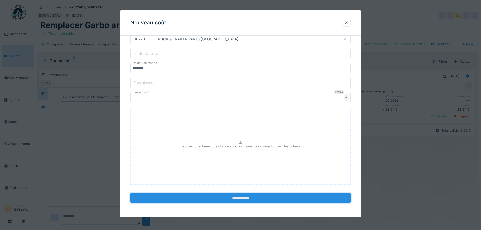
click at [240, 198] on input "**********" at bounding box center [240, 198] width 220 height 11
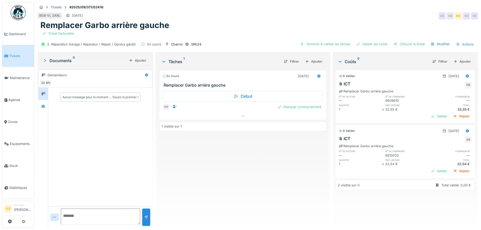
click at [12, 56] on span "Tickets" at bounding box center [20, 55] width 23 height 5
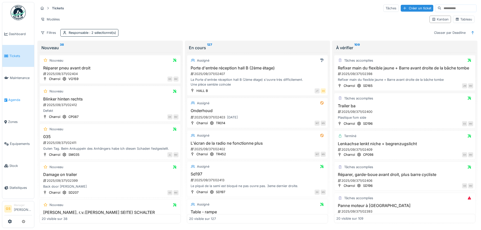
click at [11, 97] on span "Agenda" at bounding box center [20, 99] width 24 height 5
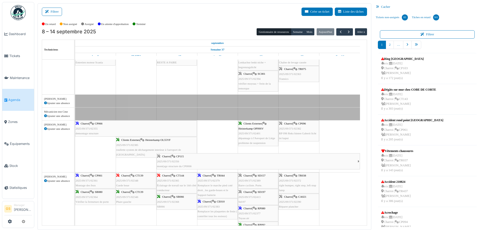
scroll to position [76, 0]
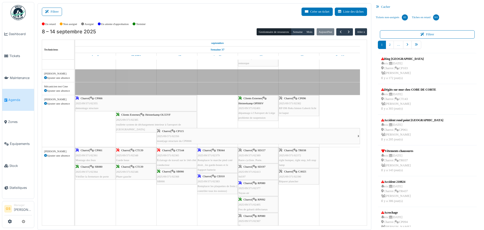
click at [254, 187] on span "2025/09/371/02377" at bounding box center [250, 187] width 22 height 3
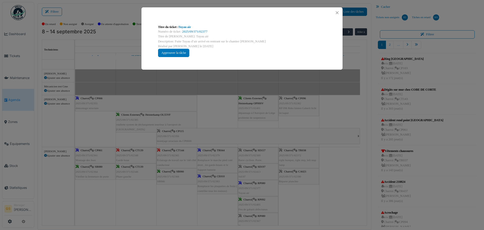
click at [200, 29] on div "Numéro de ticket : 2025/09/371/02377" at bounding box center [242, 31] width 168 height 5
click at [184, 52] on div "Approuver la tâche" at bounding box center [173, 53] width 31 height 8
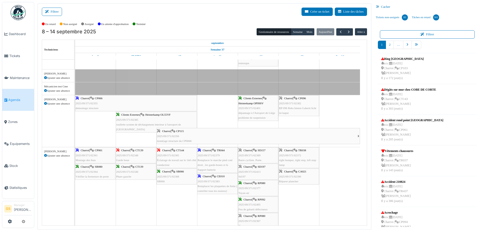
click at [213, 156] on span "2025/09/371/02379" at bounding box center [209, 155] width 22 height 3
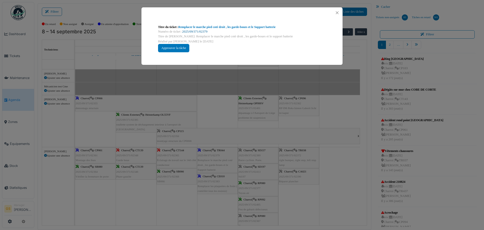
click at [199, 30] on link "2025/09/371/02379" at bounding box center [194, 32] width 25 height 4
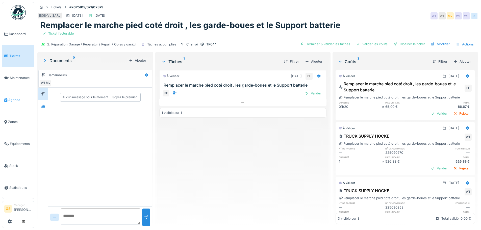
click at [14, 97] on span "Agenda" at bounding box center [20, 99] width 24 height 5
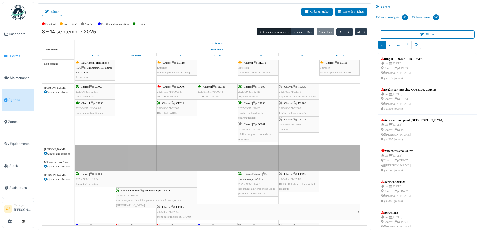
click at [13, 53] on span "Tickets" at bounding box center [20, 55] width 23 height 5
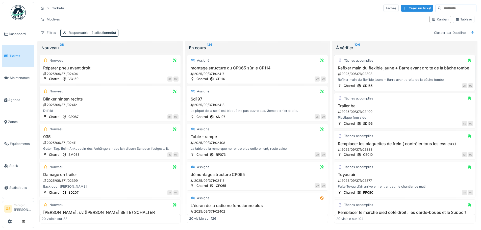
click at [350, 76] on div "2025/09/371/02398" at bounding box center [405, 73] width 136 height 5
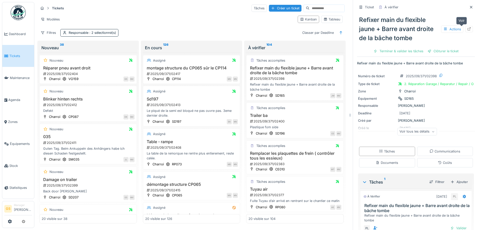
click at [467, 30] on icon at bounding box center [469, 28] width 4 height 3
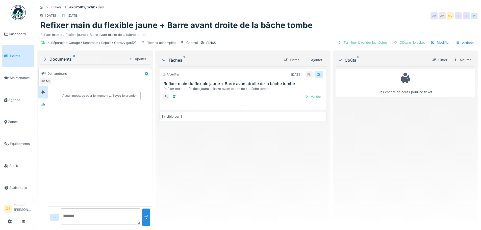
click at [317, 74] on icon at bounding box center [318, 75] width 3 height 4
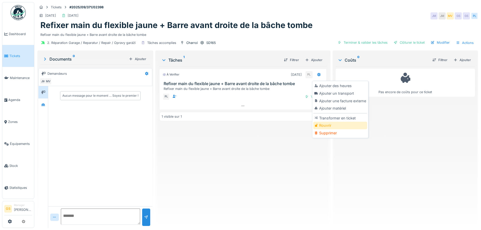
click at [322, 126] on div "Rouvrir" at bounding box center [340, 126] width 54 height 8
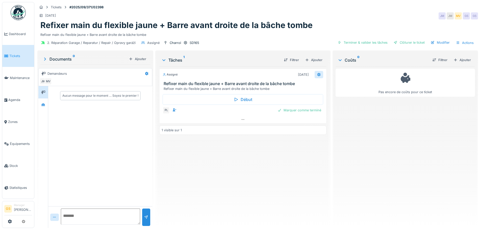
click at [317, 73] on icon at bounding box center [319, 74] width 4 height 3
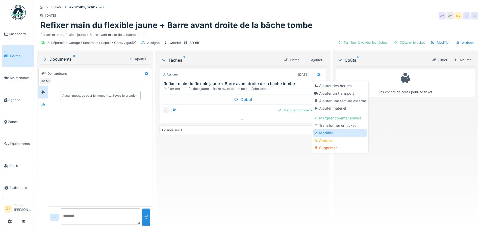
click at [324, 131] on div "Modifier" at bounding box center [340, 133] width 54 height 8
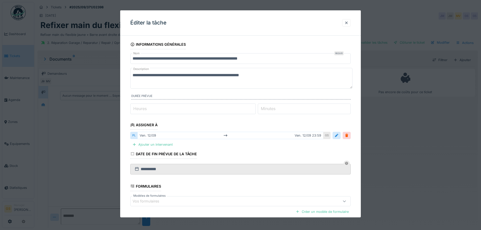
click at [276, 108] on label "Minutes" at bounding box center [268, 108] width 17 height 6
click at [276, 108] on input "*" at bounding box center [304, 108] width 93 height 11
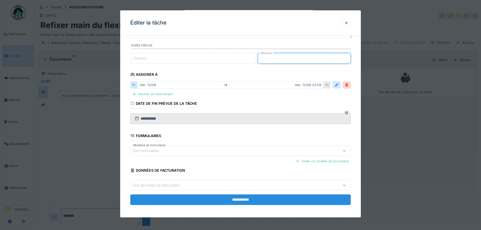
type input "**"
click at [240, 201] on input "**********" at bounding box center [240, 199] width 220 height 11
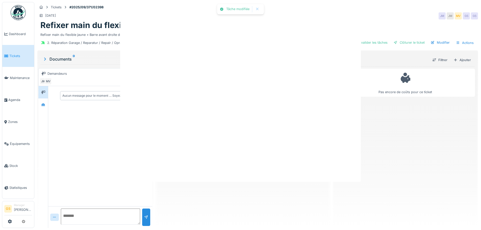
scroll to position [0, 0]
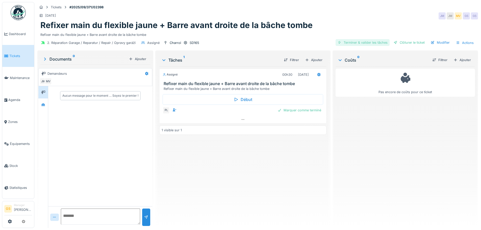
click at [353, 42] on div "Terminer & valider les tâches" at bounding box center [362, 42] width 54 height 7
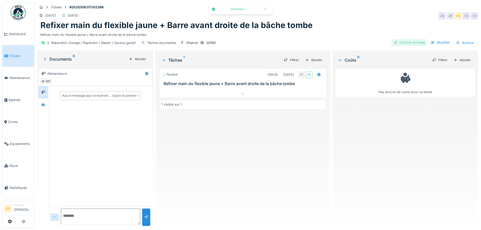
click at [411, 41] on div "Clôturer le ticket" at bounding box center [408, 42] width 35 height 7
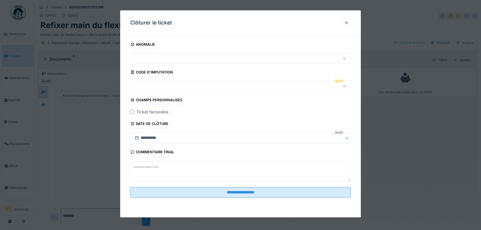
click at [145, 89] on div at bounding box center [240, 86] width 220 height 10
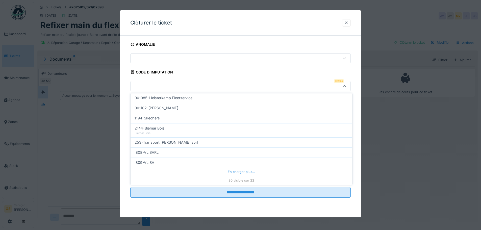
scroll to position [4, 0]
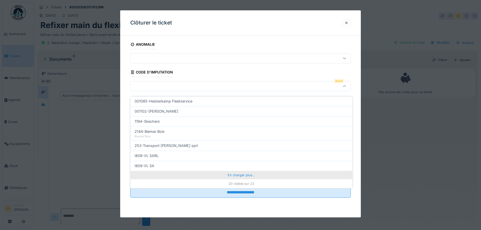
click at [238, 171] on div "En charger plus…" at bounding box center [241, 175] width 222 height 8
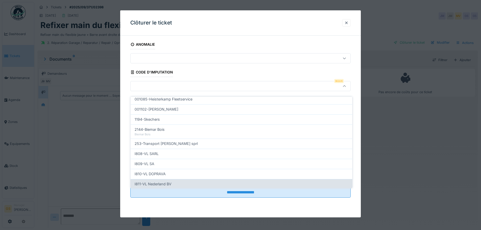
scroll to position [174, 0]
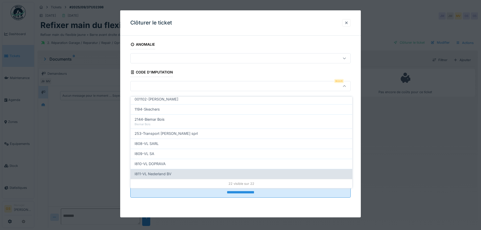
click at [157, 171] on span "I811-VL Nederland BV" at bounding box center [152, 174] width 37 height 6
type input "***"
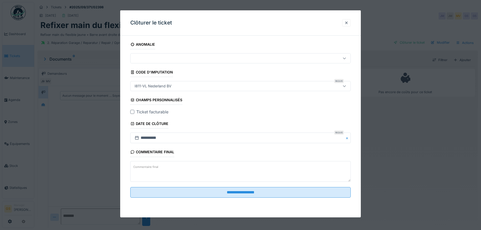
click at [133, 111] on div at bounding box center [132, 112] width 4 height 4
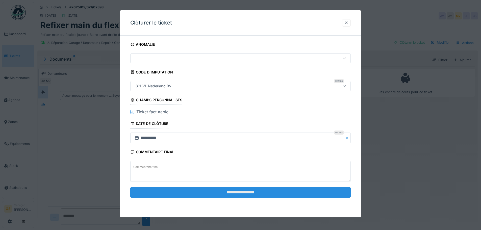
click at [232, 192] on input "**********" at bounding box center [240, 192] width 220 height 11
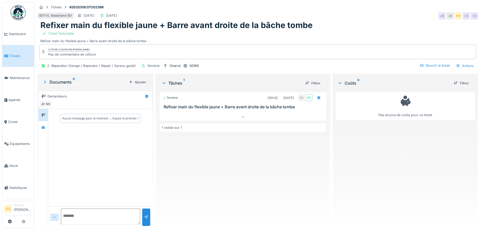
click at [8, 54] on icon at bounding box center [6, 56] width 4 height 4
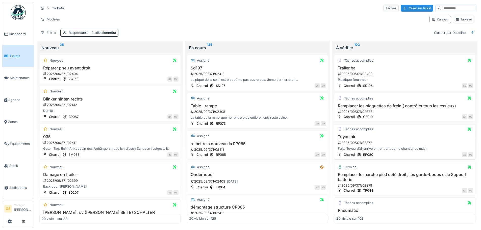
click at [353, 141] on div "2025/09/371/02377" at bounding box center [405, 142] width 136 height 5
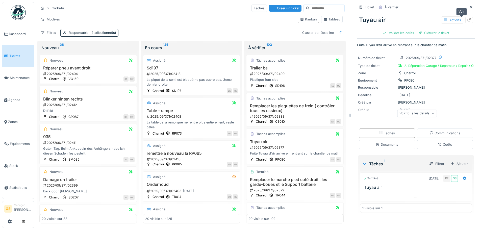
click at [467, 19] on icon at bounding box center [468, 19] width 3 height 3
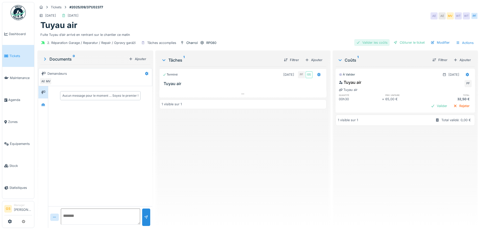
click at [375, 43] on div "Valider les coûts" at bounding box center [371, 42] width 35 height 7
click at [401, 41] on div "Clôturer le ticket" at bounding box center [408, 42] width 35 height 7
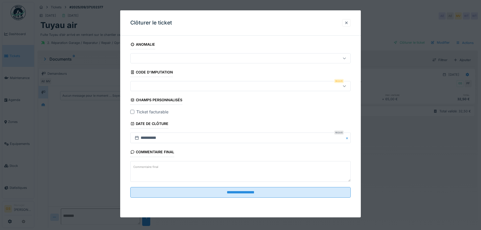
click at [136, 89] on div at bounding box center [240, 86] width 220 height 10
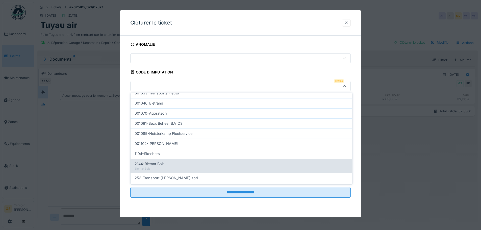
scroll to position [162, 0]
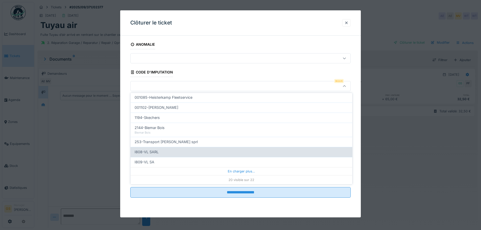
click at [146, 151] on span "I808-VL SARL" at bounding box center [146, 152] width 24 height 6
type input "***"
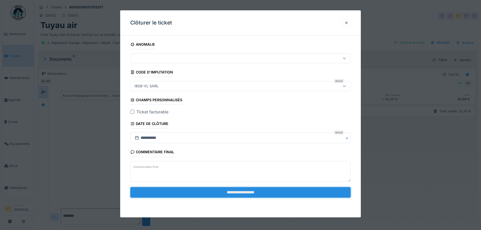
click at [238, 194] on input "**********" at bounding box center [240, 192] width 220 height 11
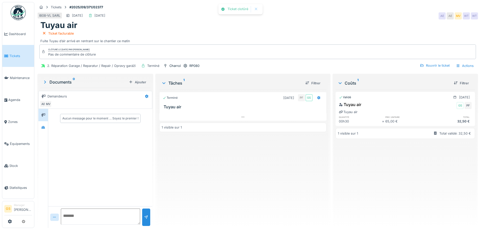
click at [426, 61] on div "2. Réparation Garage / Reparatur / Repair / Opravy garáží Terminé Charroi RP080…" at bounding box center [257, 65] width 440 height 11
click at [426, 64] on div "Rouvrir le ticket" at bounding box center [435, 65] width 34 height 7
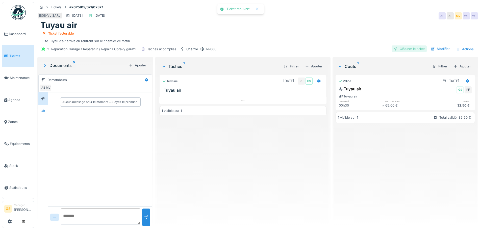
click at [405, 49] on div "Clôturer le ticket" at bounding box center [408, 48] width 35 height 7
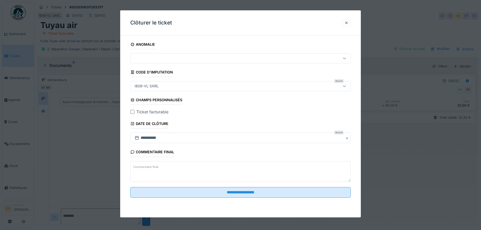
click at [133, 113] on div at bounding box center [132, 112] width 4 height 4
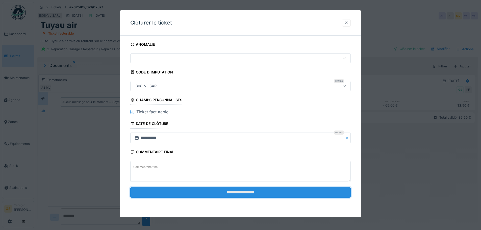
click at [235, 195] on input "**********" at bounding box center [240, 192] width 220 height 11
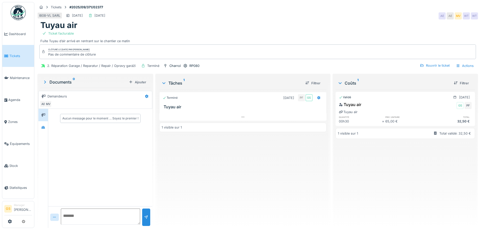
click at [13, 55] on span "Tickets" at bounding box center [20, 55] width 23 height 5
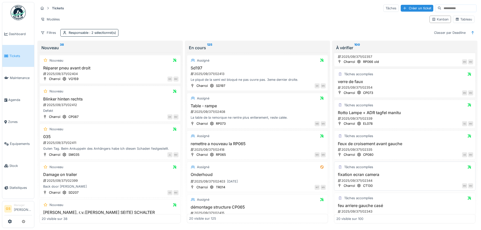
scroll to position [126, 0]
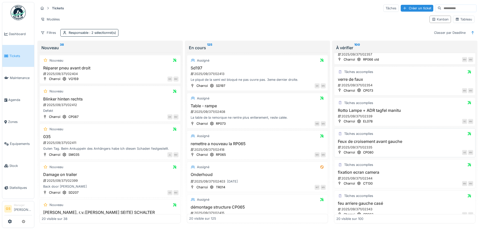
click at [357, 147] on div "2025/09/371/02335" at bounding box center [405, 147] width 136 height 5
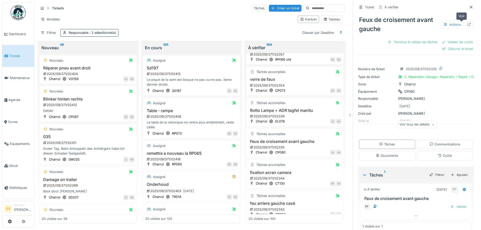
click at [467, 23] on icon at bounding box center [468, 24] width 3 height 3
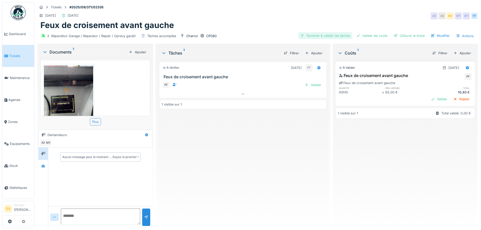
click at [326, 35] on div "Terminer & valider les tâches" at bounding box center [325, 35] width 54 height 7
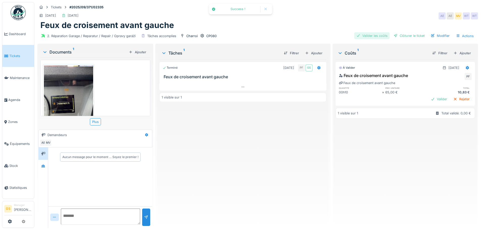
click at [378, 35] on div "Valider les coûts" at bounding box center [371, 35] width 35 height 7
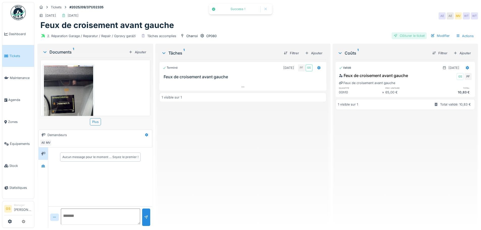
click at [396, 35] on div "Clôturer le ticket" at bounding box center [408, 35] width 35 height 7
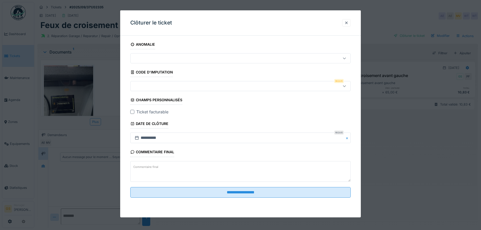
click at [162, 86] on div at bounding box center [227, 86] width 190 height 6
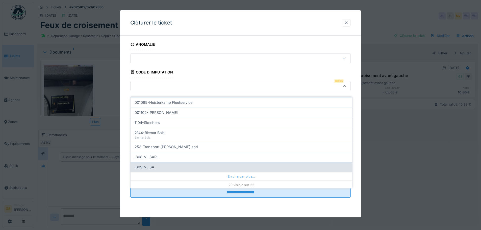
scroll to position [162, 0]
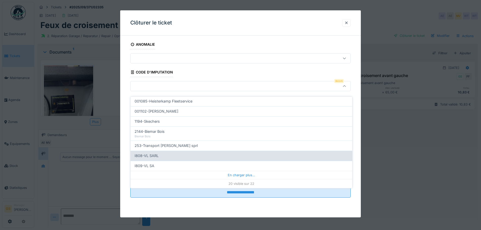
click at [147, 153] on span "I808-VL SARL" at bounding box center [146, 156] width 24 height 6
type input "***"
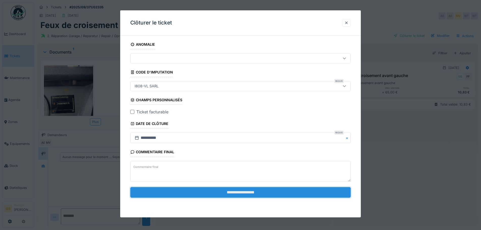
click at [208, 191] on input "**********" at bounding box center [240, 192] width 220 height 11
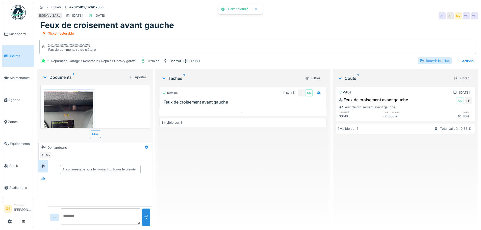
click at [435, 57] on div "Rouvrir le ticket" at bounding box center [435, 60] width 34 height 7
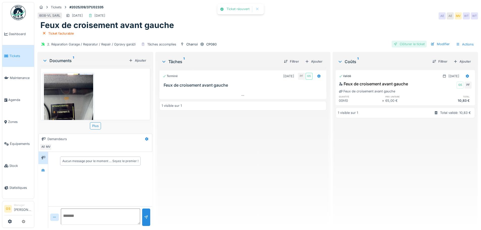
click at [405, 41] on div "Clôturer le ticket" at bounding box center [408, 44] width 35 height 7
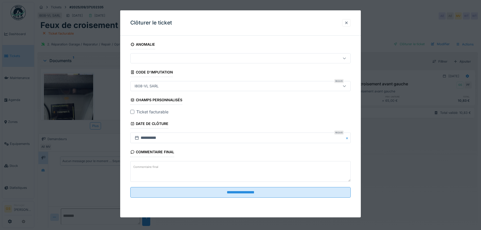
click at [132, 112] on div at bounding box center [132, 112] width 4 height 4
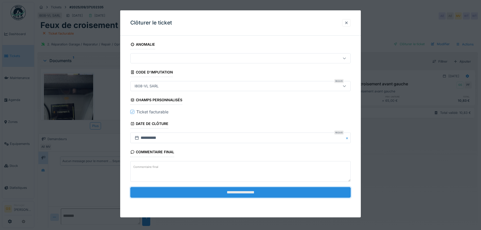
click at [201, 195] on input "**********" at bounding box center [240, 192] width 220 height 11
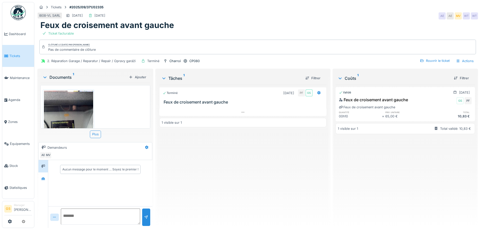
click at [16, 55] on span "Tickets" at bounding box center [20, 55] width 23 height 5
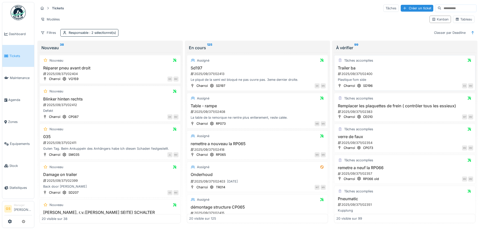
click at [343, 73] on div "2025/09/371/02400" at bounding box center [405, 73] width 136 height 5
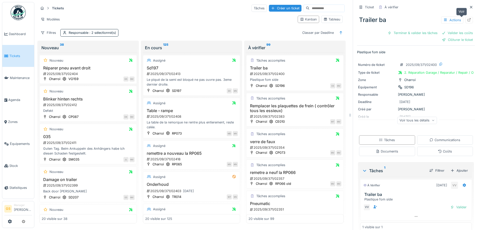
click at [467, 19] on icon at bounding box center [469, 19] width 4 height 3
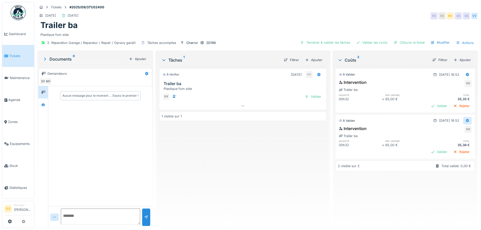
click at [465, 120] on icon at bounding box center [467, 120] width 4 height 3
click at [451, 133] on div "Modifier" at bounding box center [442, 132] width 24 height 8
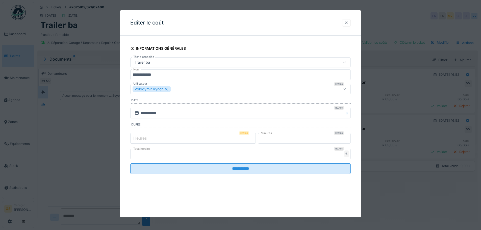
click at [347, 22] on div at bounding box center [346, 22] width 4 height 5
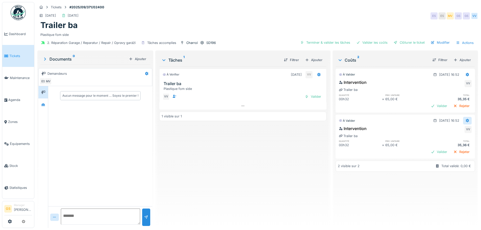
click at [465, 121] on icon at bounding box center [467, 120] width 4 height 3
click at [451, 138] on div "Supprimer" at bounding box center [442, 139] width 24 height 8
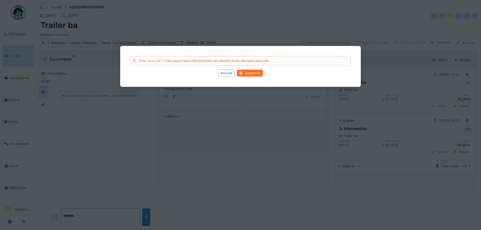
click at [254, 73] on div "Supprimer" at bounding box center [250, 73] width 26 height 7
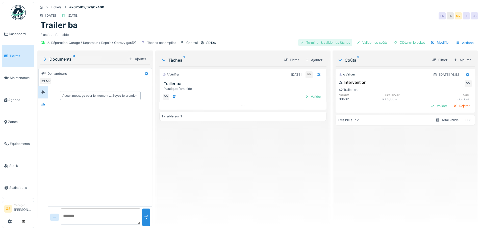
click at [321, 42] on div "Terminer & valider les tâches" at bounding box center [325, 42] width 54 height 7
click at [372, 43] on div "Valider les coûts" at bounding box center [371, 42] width 35 height 7
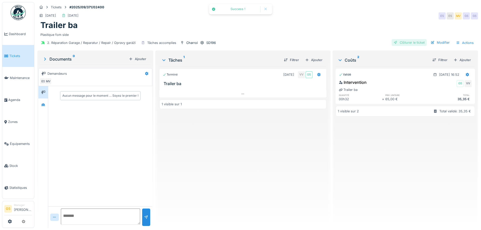
click at [400, 43] on div "Clôturer le ticket" at bounding box center [408, 42] width 35 height 7
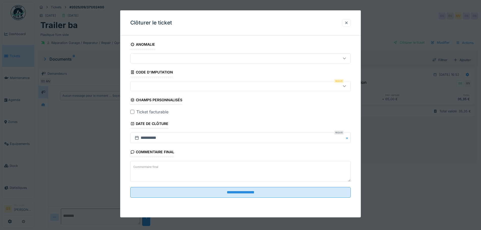
click at [132, 111] on div at bounding box center [132, 112] width 4 height 4
click at [146, 86] on div at bounding box center [227, 86] width 190 height 6
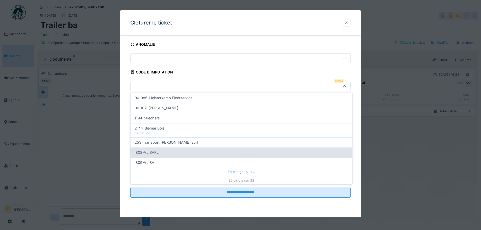
scroll to position [162, 0]
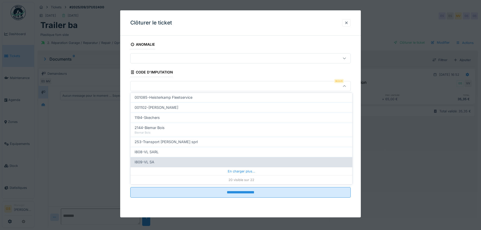
click at [150, 162] on span "I809-VL SA" at bounding box center [144, 162] width 20 height 6
type input "***"
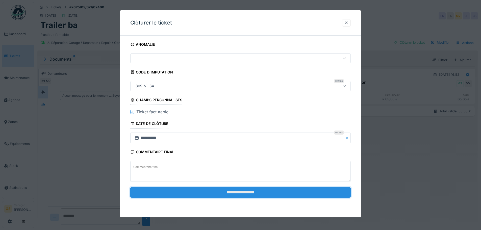
click at [223, 192] on input "**********" at bounding box center [240, 192] width 220 height 11
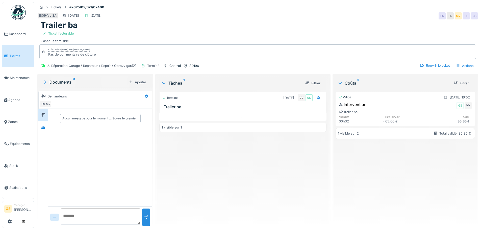
click at [10, 55] on span "Tickets" at bounding box center [20, 55] width 23 height 5
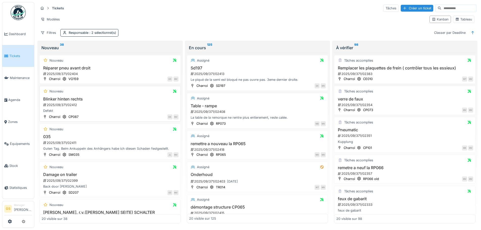
click at [60, 104] on div "2025/09/371/02412" at bounding box center [111, 104] width 136 height 5
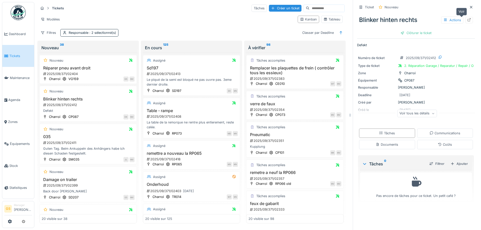
click at [467, 19] on icon at bounding box center [468, 19] width 3 height 3
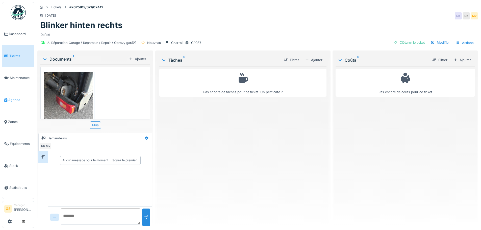
click at [13, 98] on span "Agenda" at bounding box center [20, 99] width 24 height 5
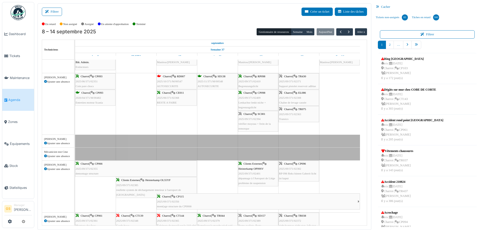
scroll to position [25, 0]
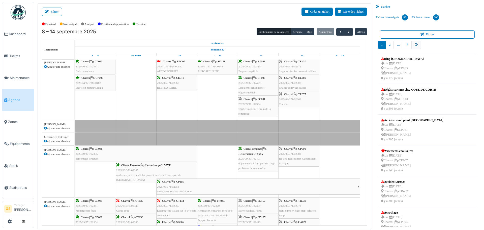
click at [415, 44] on icon "pager" at bounding box center [416, 44] width 3 height 3
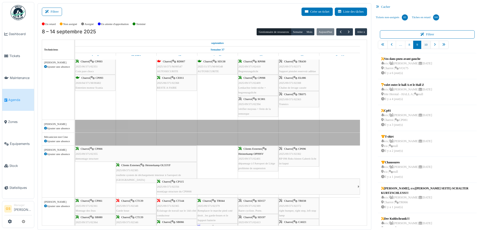
click at [424, 45] on link "10" at bounding box center [426, 45] width 10 height 8
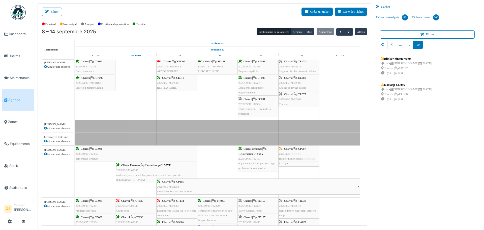
drag, startPoint x: 391, startPoint y: 58, endPoint x: 308, endPoint y: 155, distance: 128.0
click at [308, 155] on div "Filtrer Créer un ticket Liste des tâches Afficher les tâches non assignées *** …" at bounding box center [259, 116] width 449 height 227
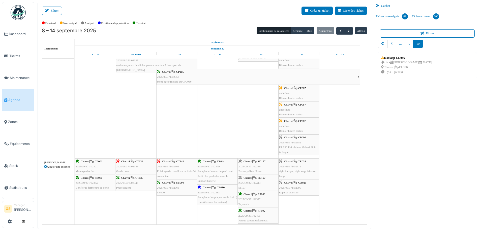
scroll to position [0, 0]
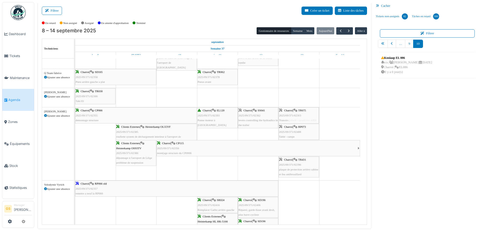
drag, startPoint x: 296, startPoint y: 122, endPoint x: 301, endPoint y: 127, distance: 6.8
click at [301, 127] on tbody "Bât. Admin. Hall Entrée RDC | Extincteur Hall Entrée Bât. Admin. Extincteurs [G…" at bounding box center [217, 55] width 285 height 701
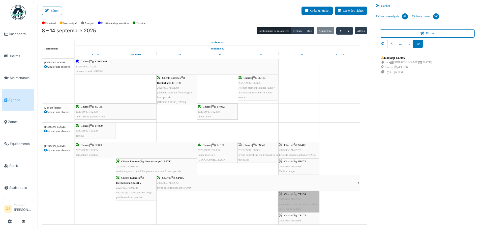
click at [343, 202] on td at bounding box center [339, 98] width 41 height 717
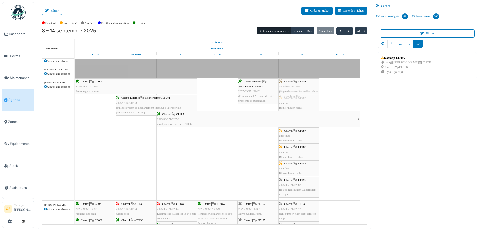
drag, startPoint x: 306, startPoint y: 203, endPoint x: 299, endPoint y: 88, distance: 115.0
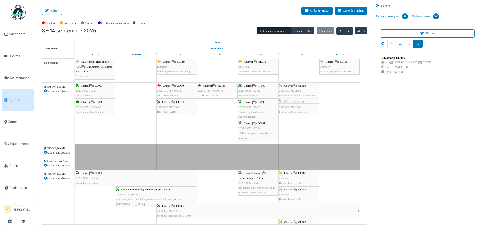
drag, startPoint x: 294, startPoint y: 183, endPoint x: 297, endPoint y: 127, distance: 56.1
drag, startPoint x: 400, startPoint y: 62, endPoint x: 303, endPoint y: 120, distance: 112.9
click at [303, 120] on div "Filtrer Créer un ticket Liste des tâches Afficher les tâches non assignées *** …" at bounding box center [259, 115] width 449 height 227
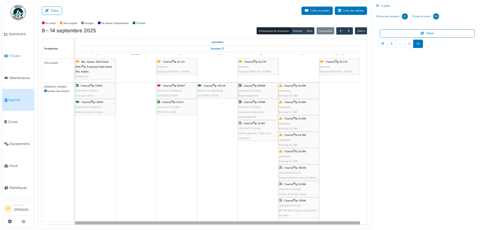
click at [12, 54] on span "Tickets" at bounding box center [20, 55] width 23 height 5
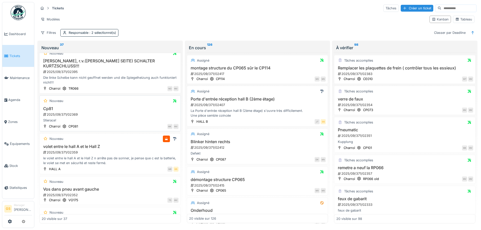
scroll to position [202, 0]
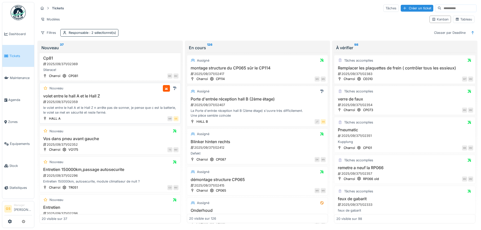
click at [70, 99] on div "2025/09/371/02359" at bounding box center [111, 101] width 136 height 5
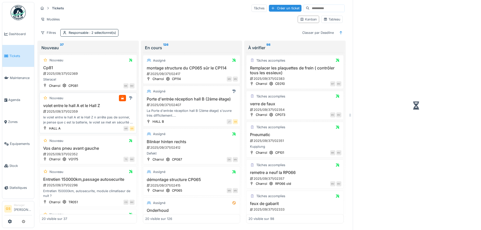
scroll to position [216, 0]
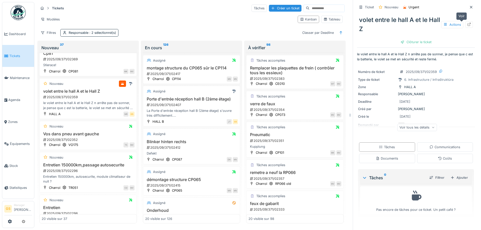
click at [467, 25] on icon at bounding box center [469, 24] width 4 height 3
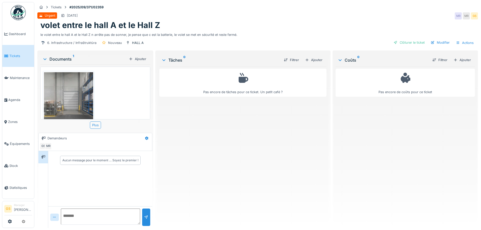
click at [7, 52] on link "Tickets" at bounding box center [18, 56] width 32 height 22
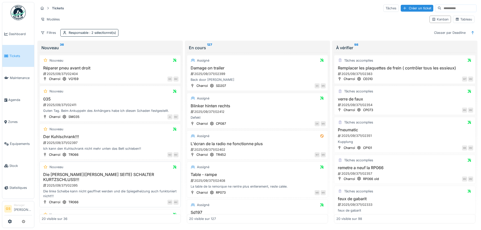
click at [65, 183] on div "2025/09/371/02395" at bounding box center [111, 185] width 136 height 5
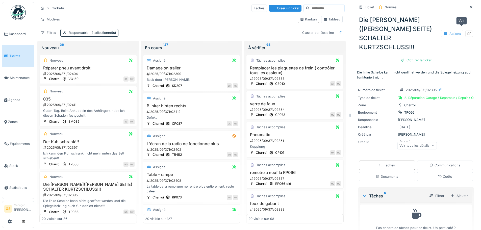
click at [467, 32] on icon at bounding box center [469, 33] width 4 height 3
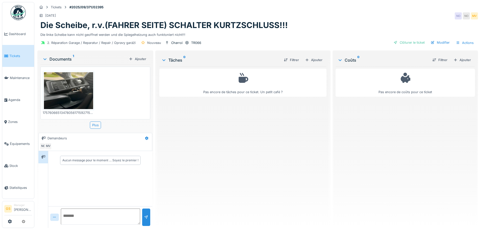
click at [72, 89] on img at bounding box center [68, 90] width 49 height 37
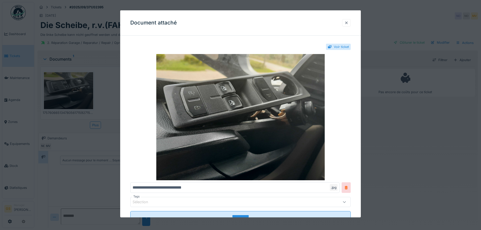
click at [348, 23] on div at bounding box center [346, 22] width 4 height 5
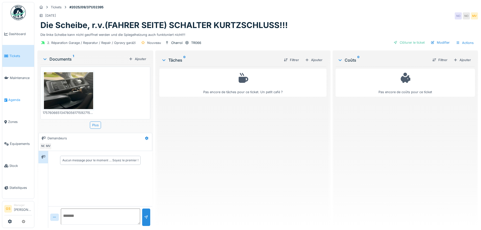
click at [10, 97] on span "Agenda" at bounding box center [20, 99] width 24 height 5
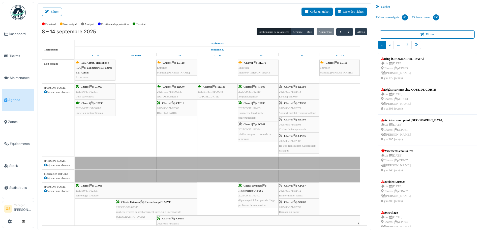
scroll to position [101, 0]
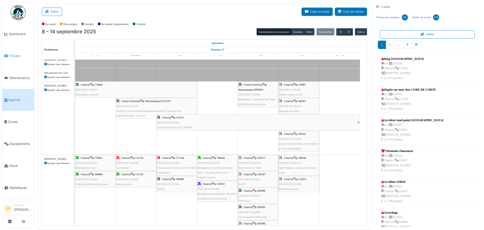
click at [13, 55] on span "Tickets" at bounding box center [20, 55] width 23 height 5
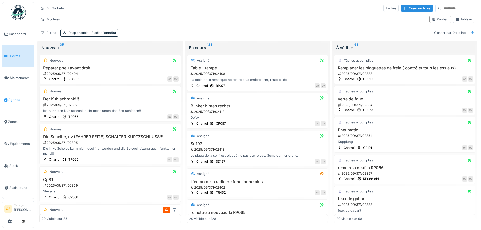
click at [11, 97] on span "Agenda" at bounding box center [20, 99] width 24 height 5
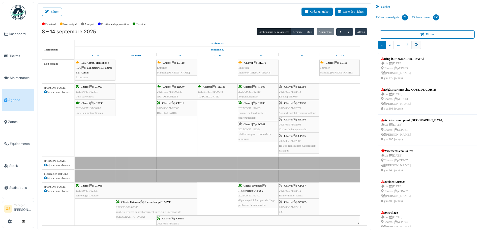
click at [416, 45] on link "pager" at bounding box center [417, 45] width 10 height 8
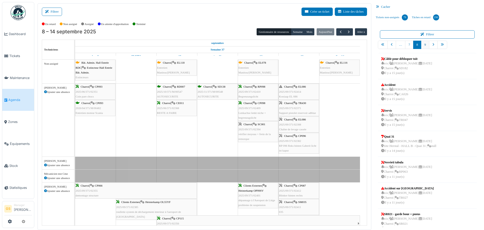
click at [422, 44] on link "9" at bounding box center [425, 45] width 8 height 8
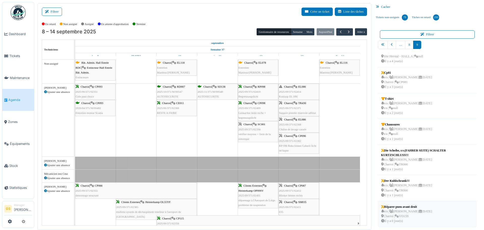
scroll to position [1, 0]
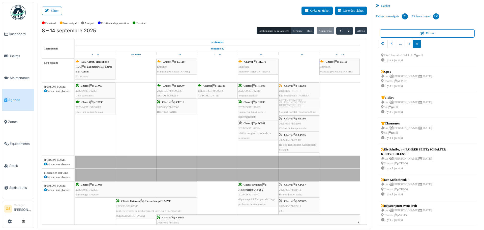
drag, startPoint x: 403, startPoint y: 152, endPoint x: 297, endPoint y: 136, distance: 106.7
click at [297, 136] on div "Filtrer Créer un ticket Liste des tâches Afficher les tâches non assignées *** …" at bounding box center [259, 115] width 449 height 227
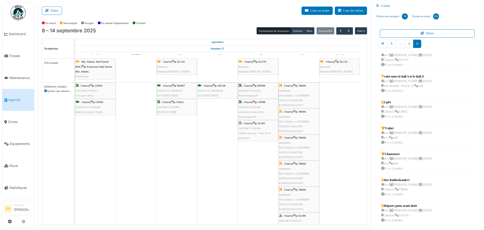
scroll to position [7, 0]
click at [10, 55] on span "Tickets" at bounding box center [20, 55] width 23 height 5
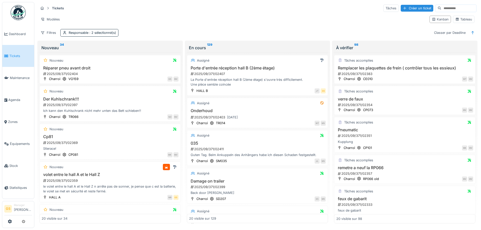
click at [18, 54] on span "Tickets" at bounding box center [20, 55] width 23 height 5
click at [73, 105] on div "2025/09/371/02397" at bounding box center [111, 104] width 136 height 5
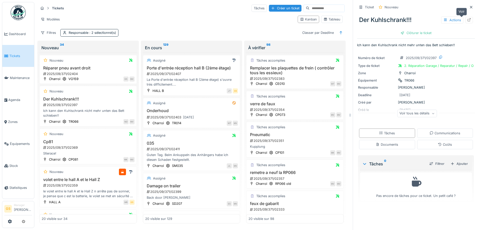
click at [467, 19] on icon at bounding box center [468, 19] width 3 height 3
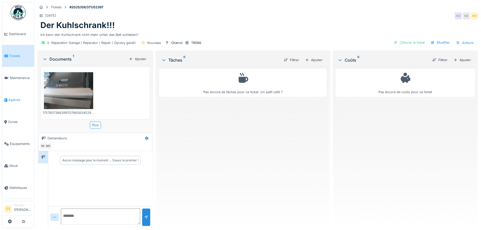
click at [11, 97] on span "Agenda" at bounding box center [20, 99] width 24 height 5
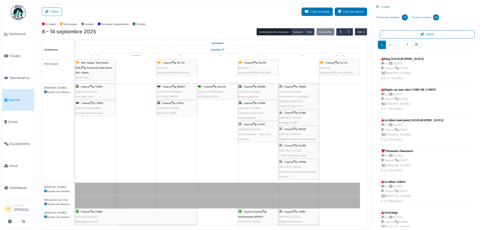
click at [415, 43] on icon "pager" at bounding box center [416, 44] width 3 height 3
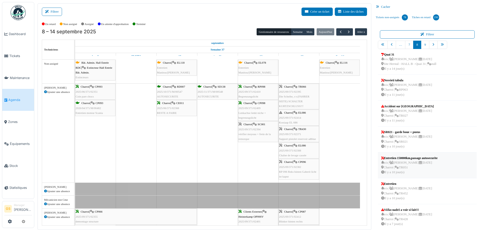
scroll to position [85, 0]
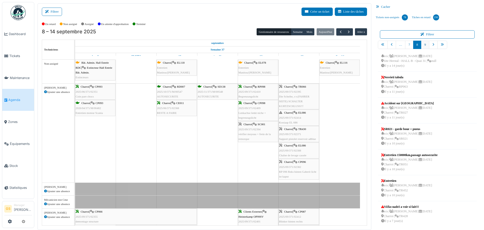
click at [421, 44] on link "9" at bounding box center [425, 45] width 8 height 8
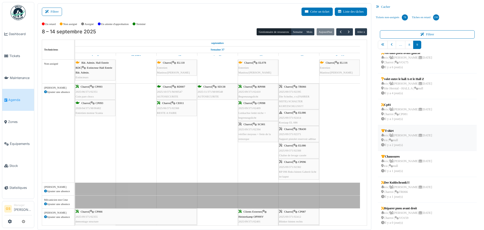
scroll to position [7, 0]
drag, startPoint x: 397, startPoint y: 186, endPoint x: 297, endPoint y: 158, distance: 104.2
click at [297, 158] on div "Filtrer Créer un ticket Liste des tâches Afficher les tâches non assignées *** …" at bounding box center [259, 116] width 449 height 227
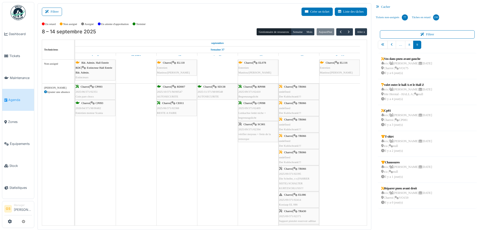
scroll to position [0, 0]
click at [7, 52] on link "Tickets" at bounding box center [18, 56] width 32 height 22
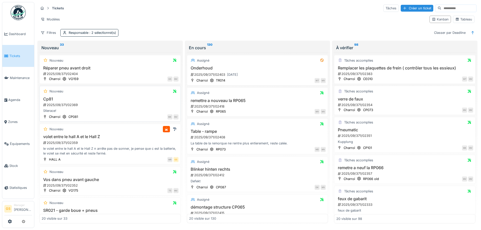
click at [68, 103] on div "2025/09/371/02369" at bounding box center [111, 104] width 136 height 5
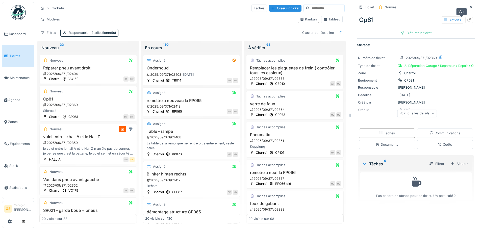
click at [467, 18] on icon at bounding box center [469, 19] width 4 height 3
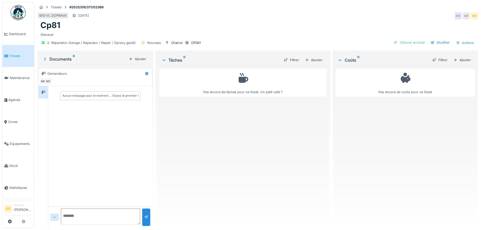
click at [12, 54] on span "Tickets" at bounding box center [20, 55] width 23 height 5
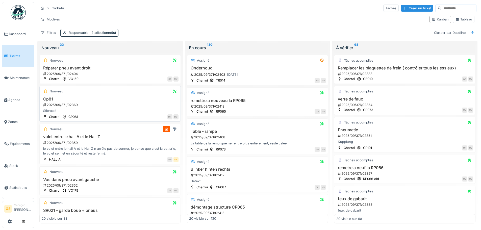
click at [71, 104] on div "2025/09/371/02369" at bounding box center [111, 104] width 136 height 5
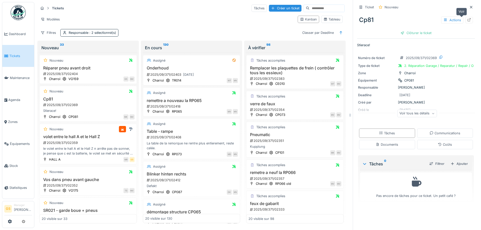
click at [467, 20] on icon at bounding box center [468, 19] width 3 height 3
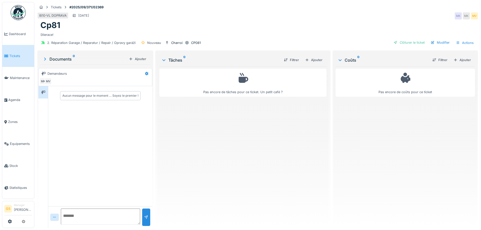
click at [15, 55] on span "Tickets" at bounding box center [20, 55] width 23 height 5
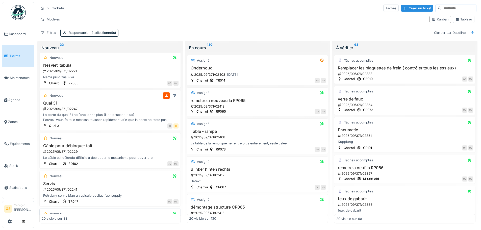
scroll to position [252, 0]
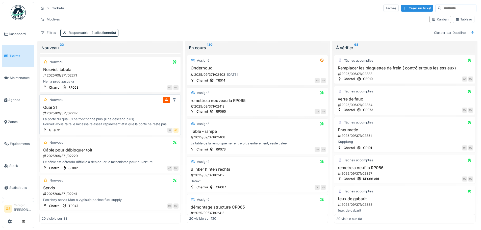
click at [63, 114] on div "2025/09/371/02247" at bounding box center [111, 113] width 136 height 5
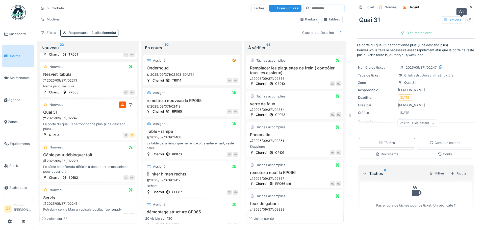
click at [467, 19] on icon at bounding box center [469, 19] width 4 height 3
